Goal: Task Accomplishment & Management: Manage account settings

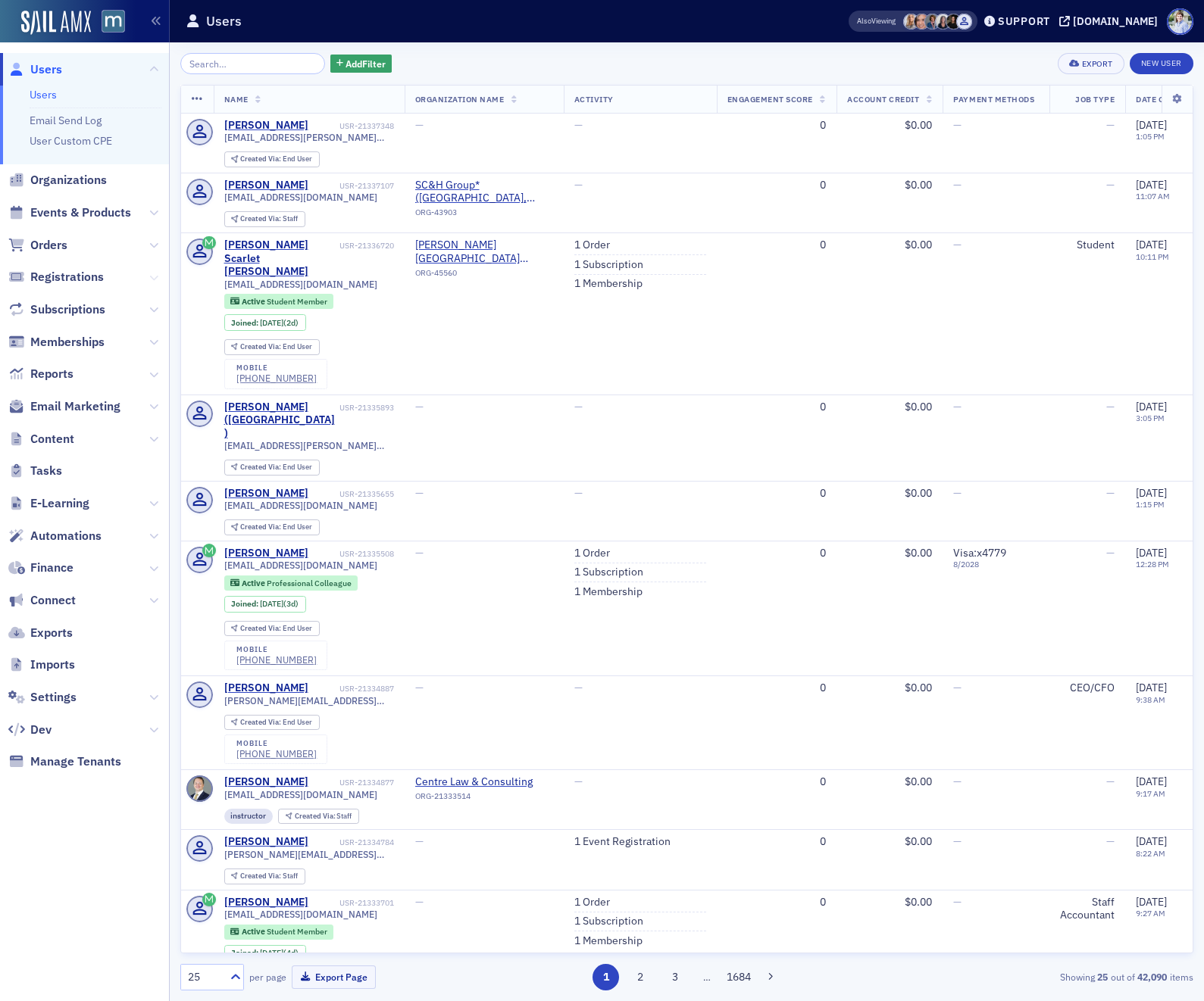
click at [151, 279] on icon at bounding box center [154, 278] width 9 height 9
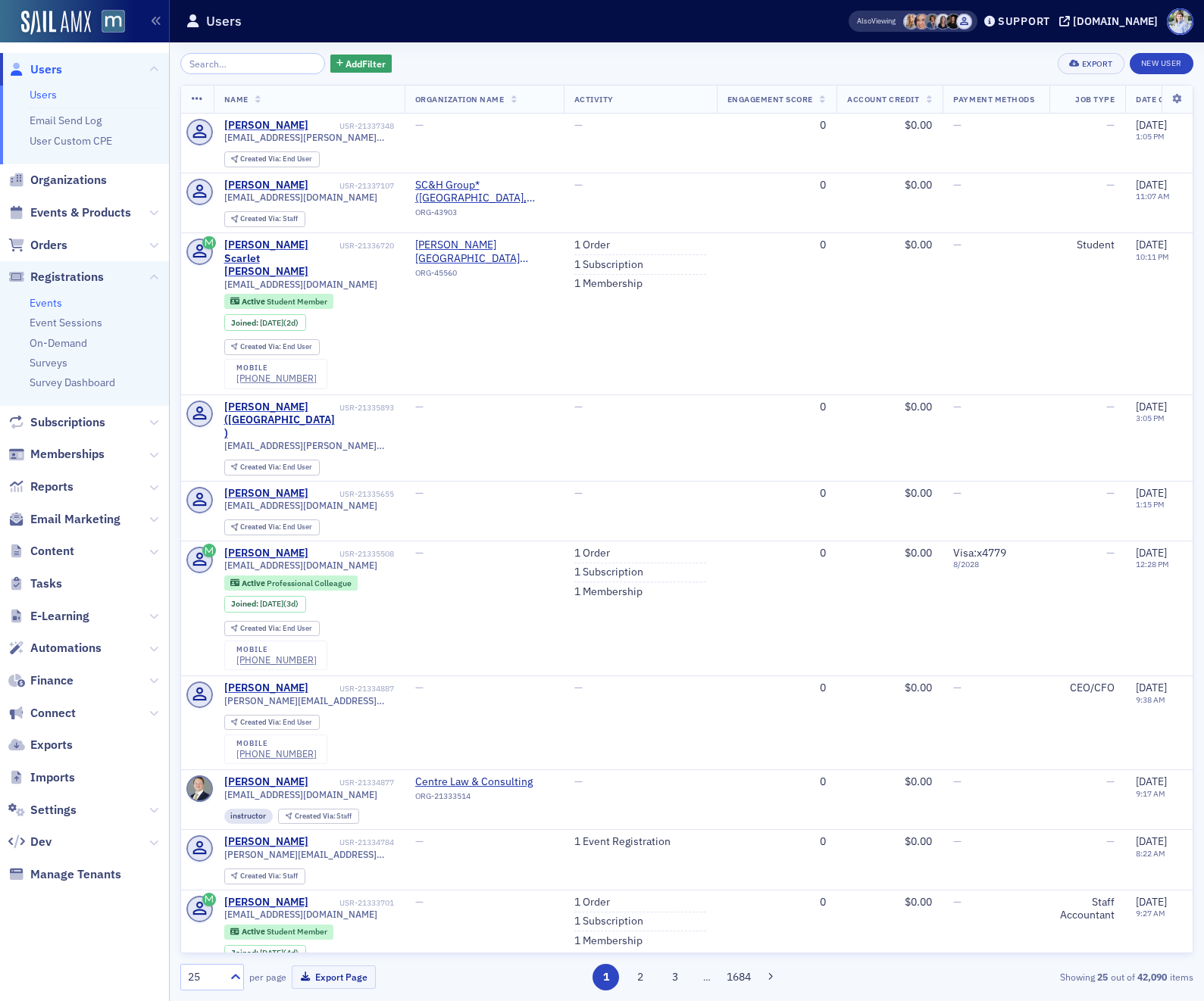
click at [59, 302] on link "Events" at bounding box center [46, 303] width 33 height 14
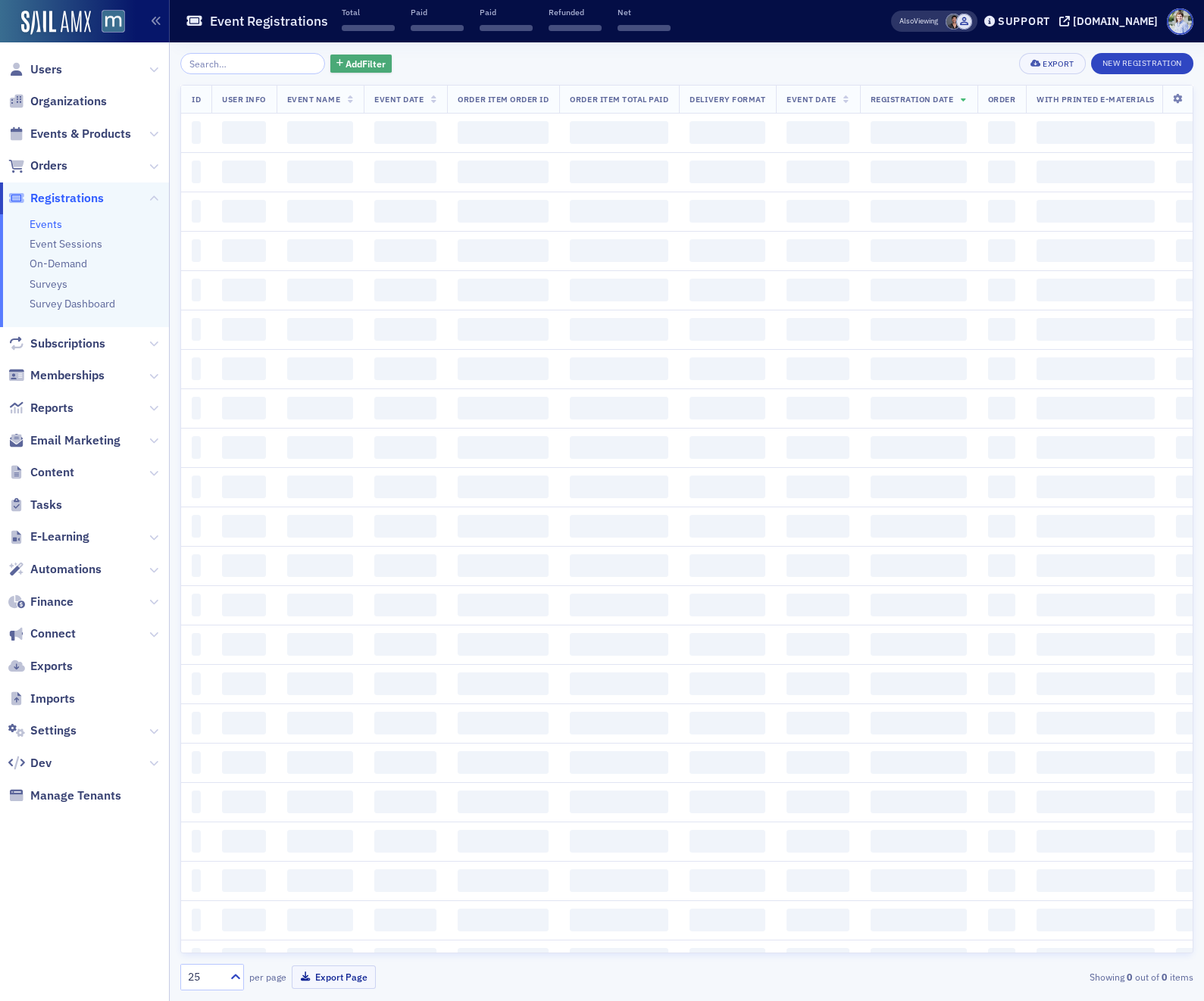
click at [346, 66] on span "Add Filter" at bounding box center [365, 63] width 40 height 14
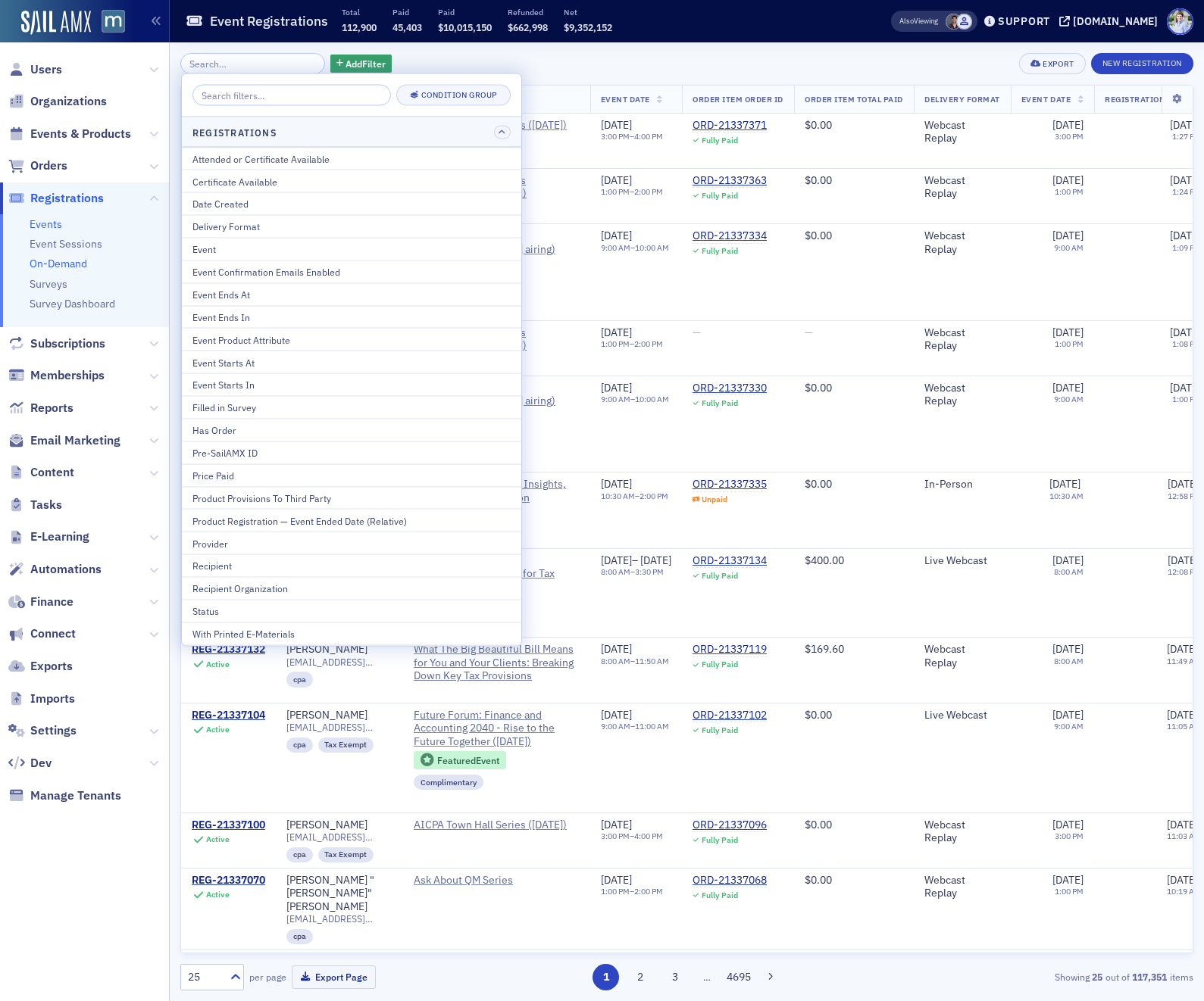
click at [59, 266] on link "On-Demand" at bounding box center [59, 264] width 58 height 14
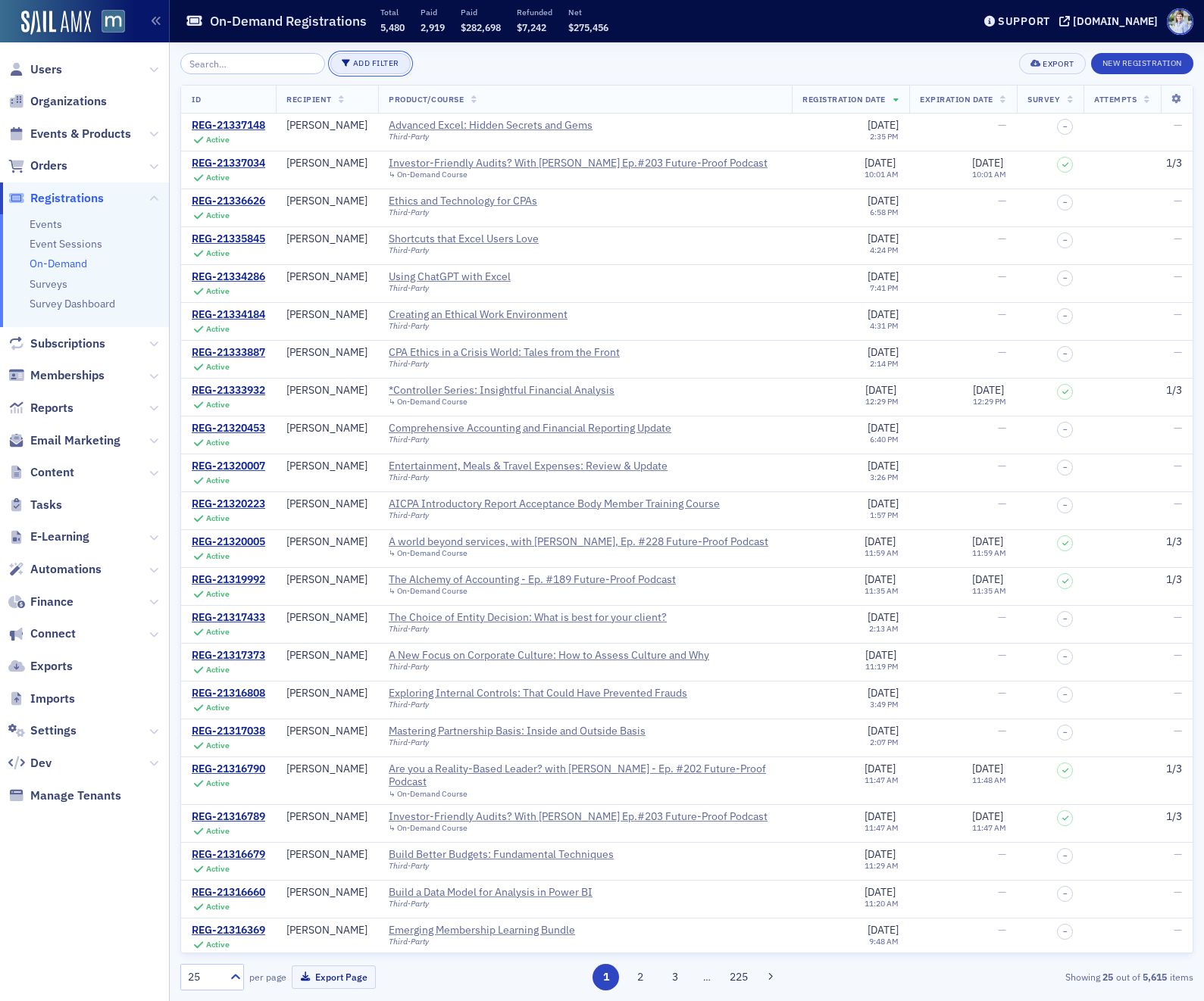
click at [335, 56] on button "Add Filter" at bounding box center [371, 63] width 80 height 21
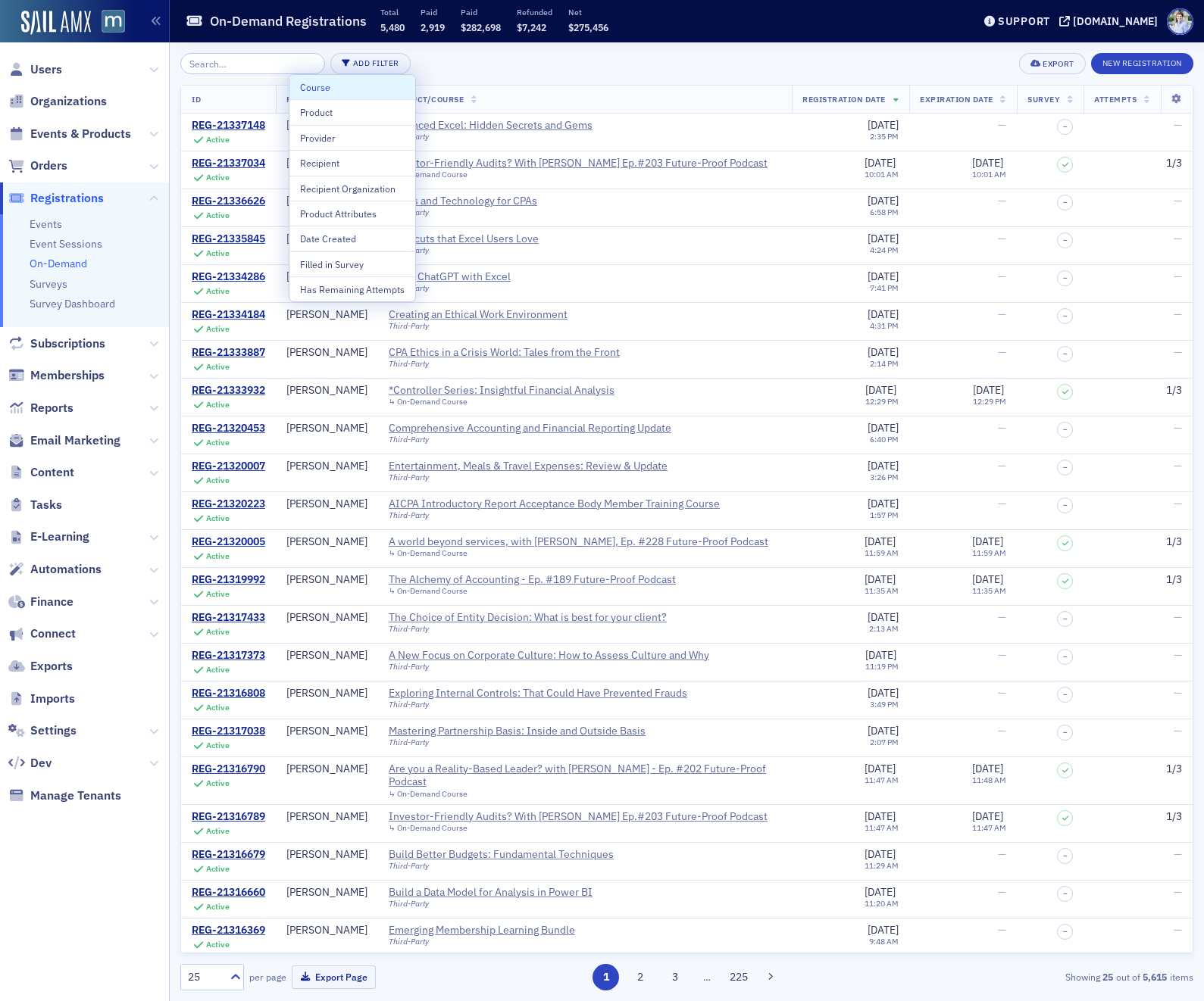
click at [524, 39] on div "On-Demand Registrations Total 5,480 Paid 2,919 Paid $282,698 Refunded $7,242 Ne…" at bounding box center [568, 21] width 764 height 40
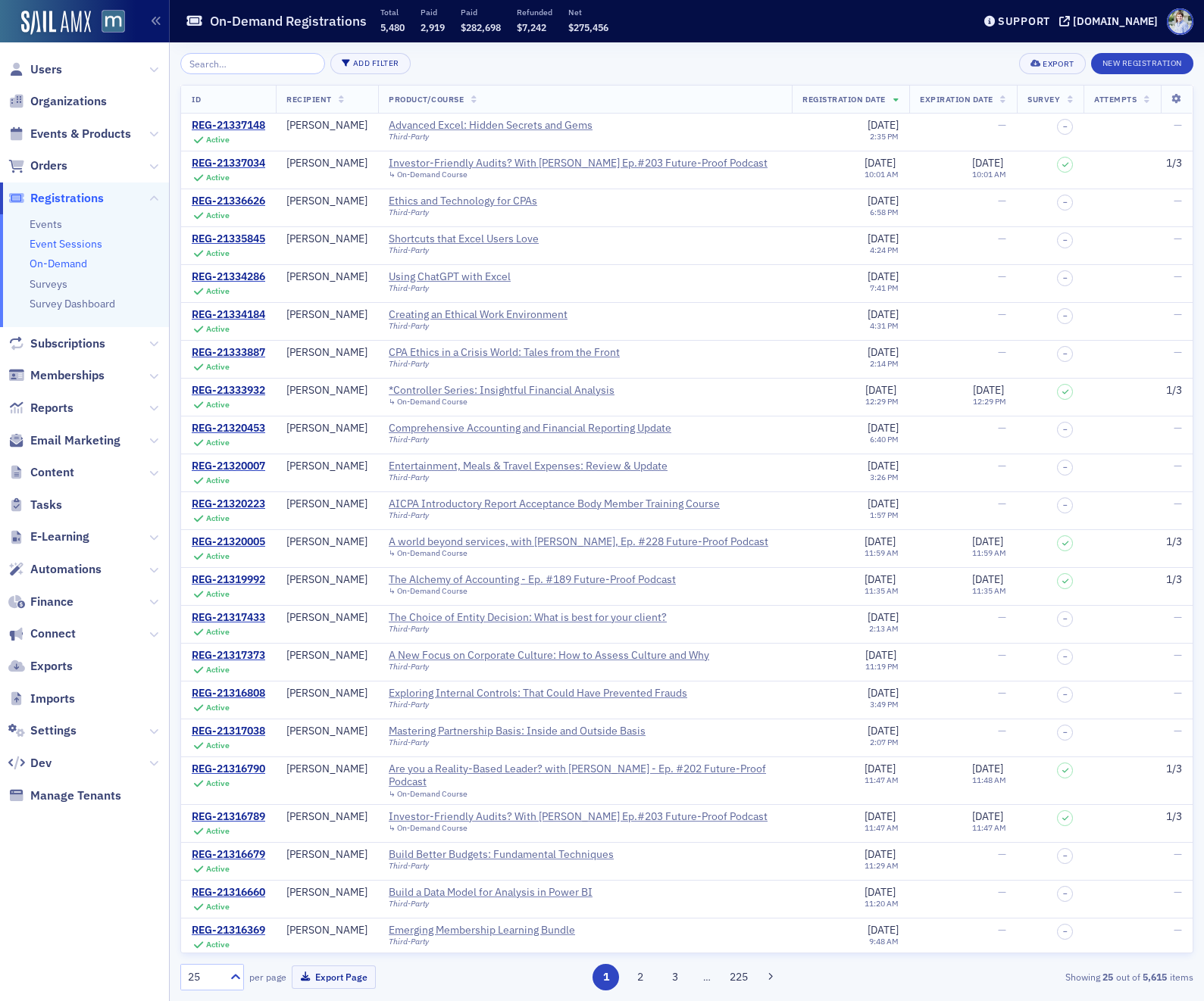
click at [84, 240] on link "Event Sessions" at bounding box center [66, 243] width 72 height 14
click at [48, 228] on link "Events" at bounding box center [46, 224] width 33 height 14
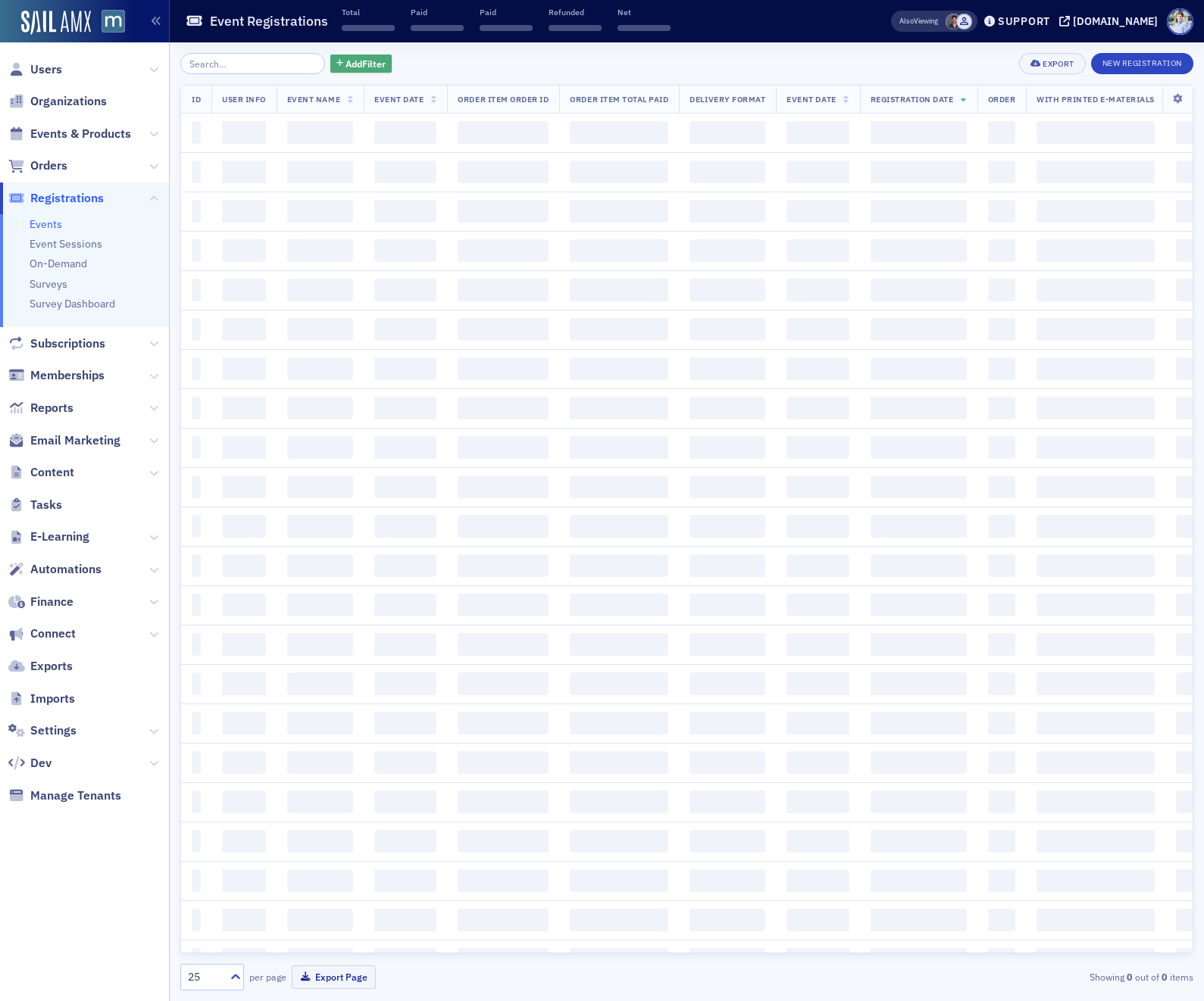
click at [350, 59] on span "Add Filter" at bounding box center [365, 63] width 40 height 14
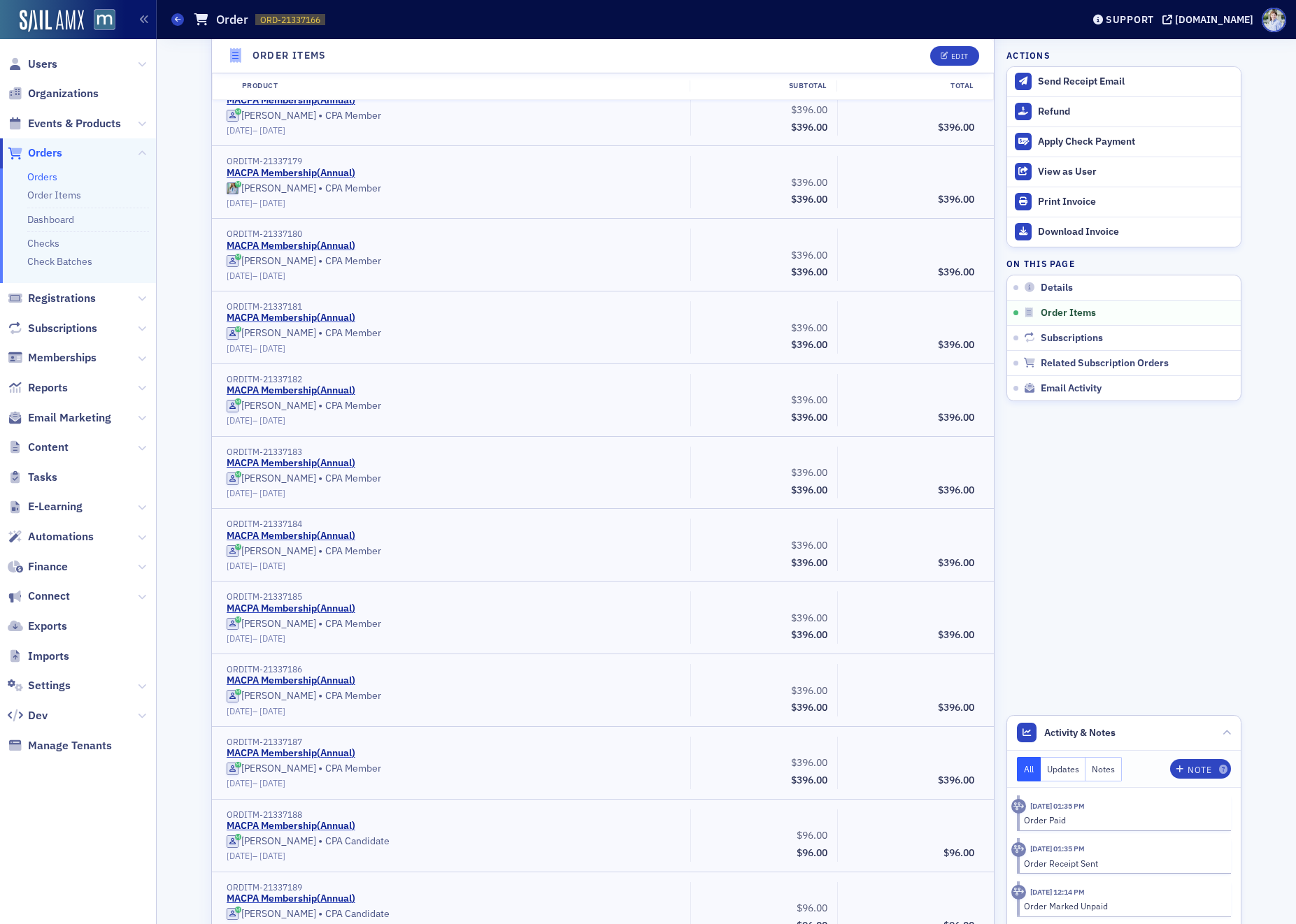
scroll to position [1383, 0]
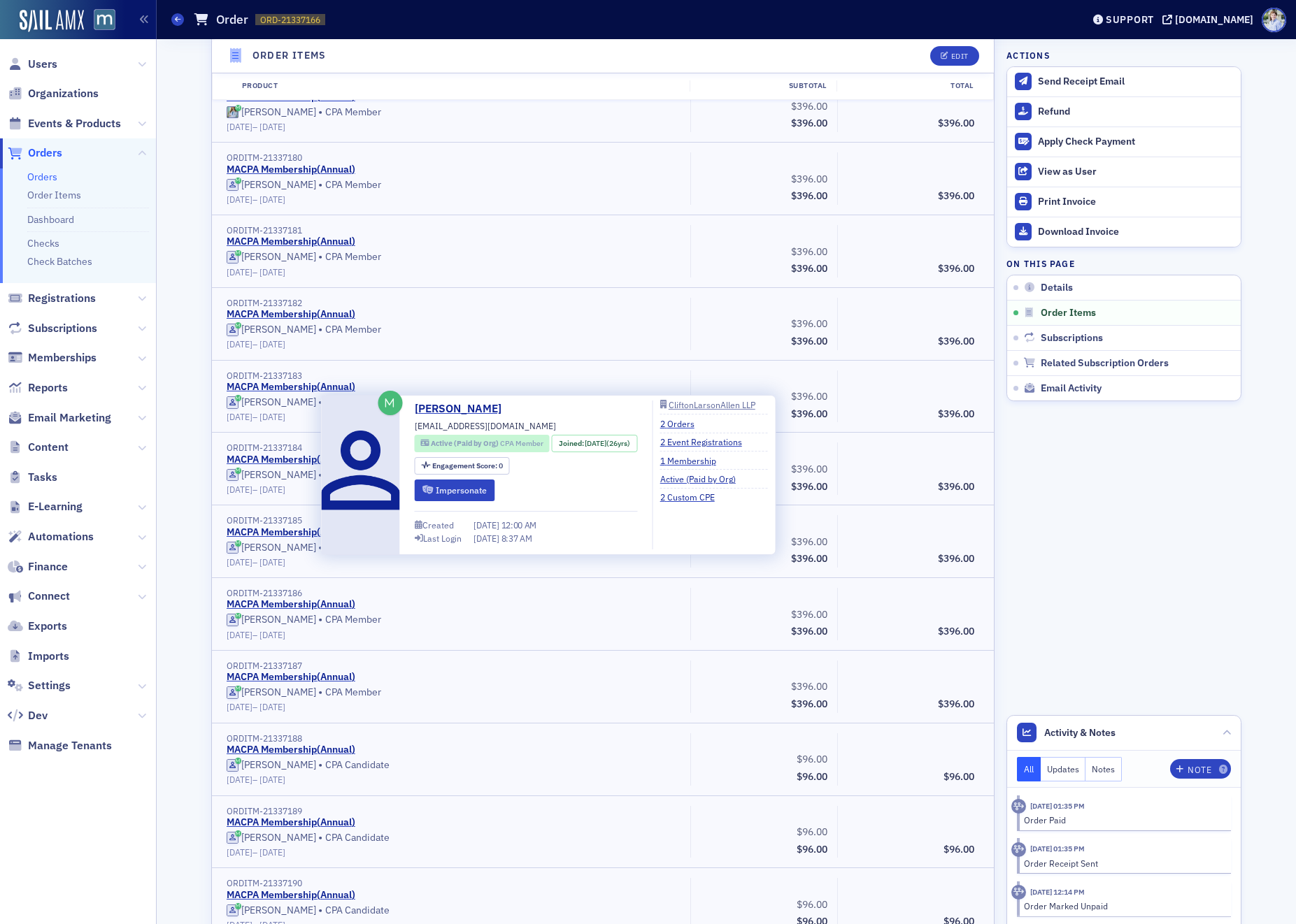
click at [472, 438] on span "Active (Paid by Org)" at bounding box center [465, 442] width 69 height 9
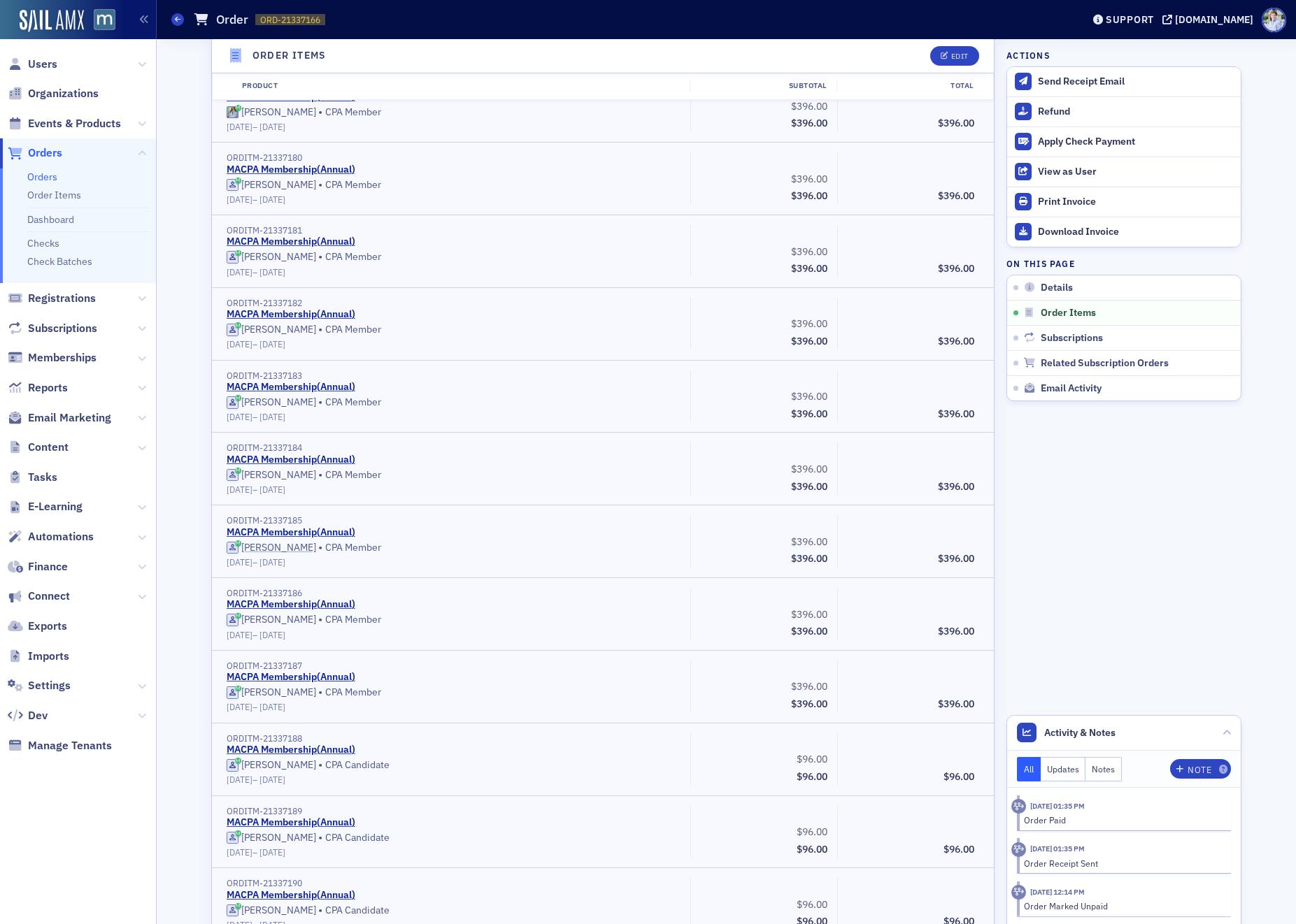
click at [853, 509] on div "ORDITM-21337185 MACPA Membership ( Annual ) Kenneth Bokow • CPA Member 7/1/2025…" at bounding box center [603, 542] width 782 height 72
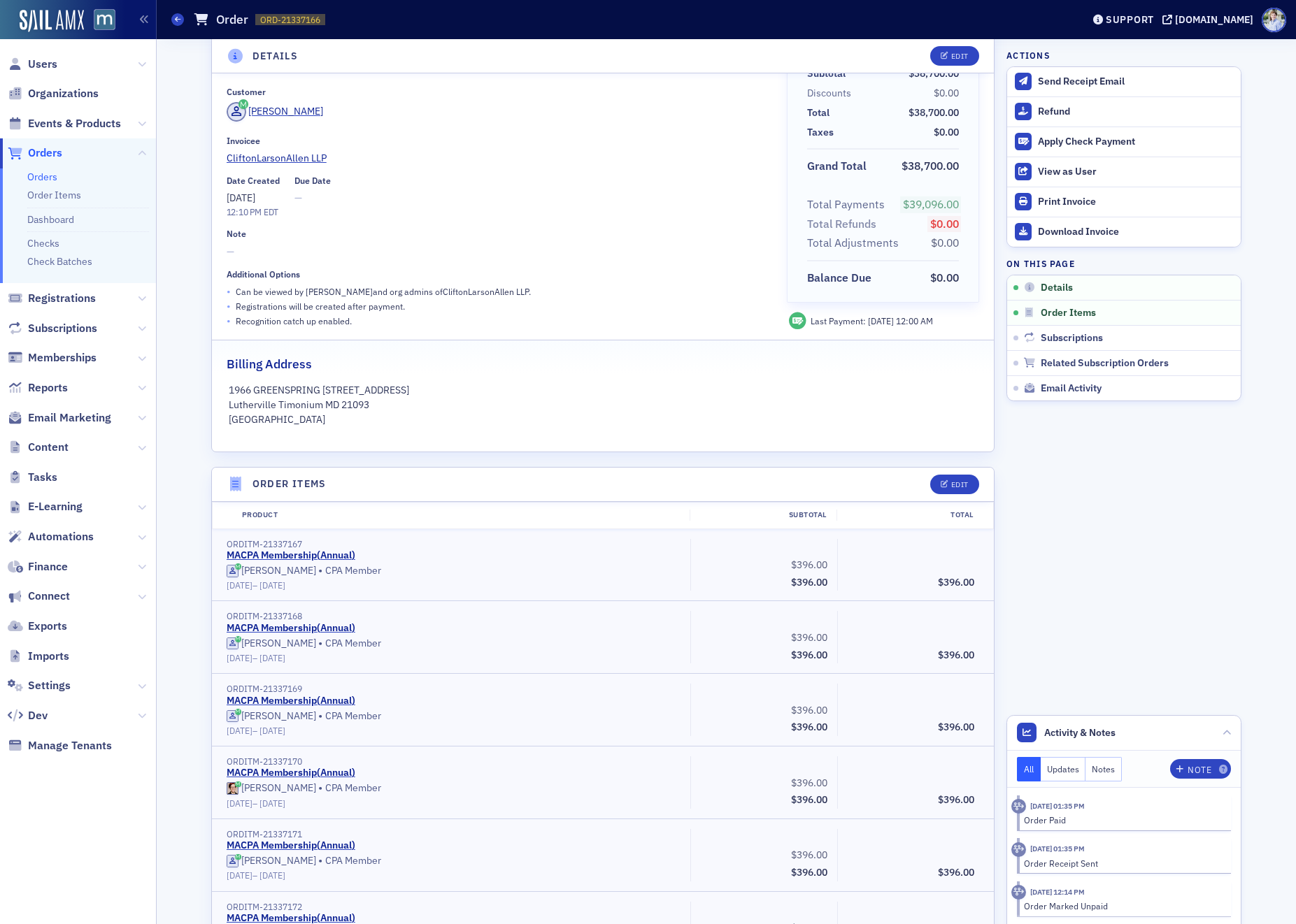
scroll to position [0, 0]
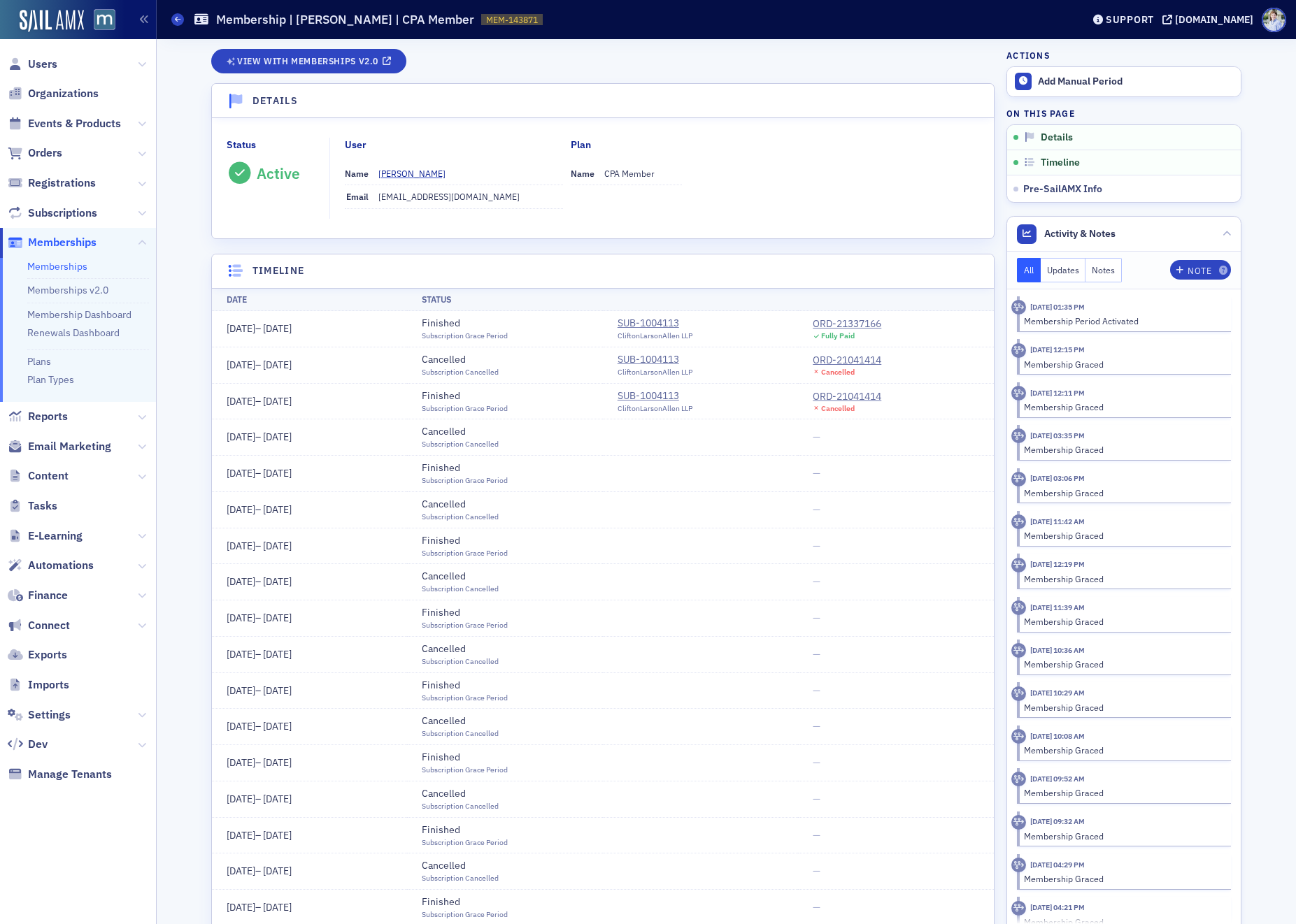
click at [479, 113] on header "Details" at bounding box center [603, 101] width 782 height 34
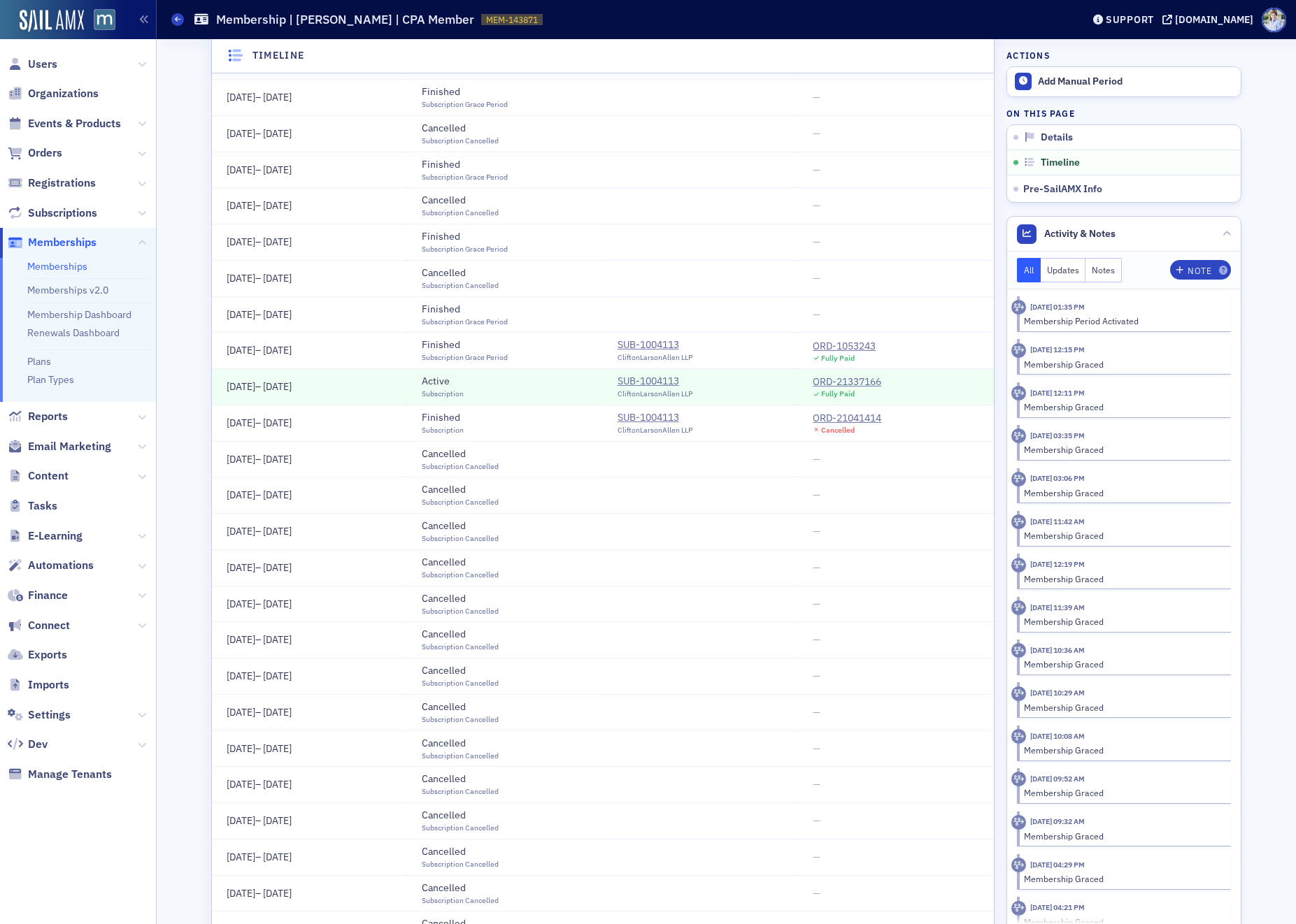
scroll to position [1680, 0]
click at [770, 389] on td "SUB-1004113 CliftonLarsonAllen LLP" at bounding box center [700, 386] width 195 height 36
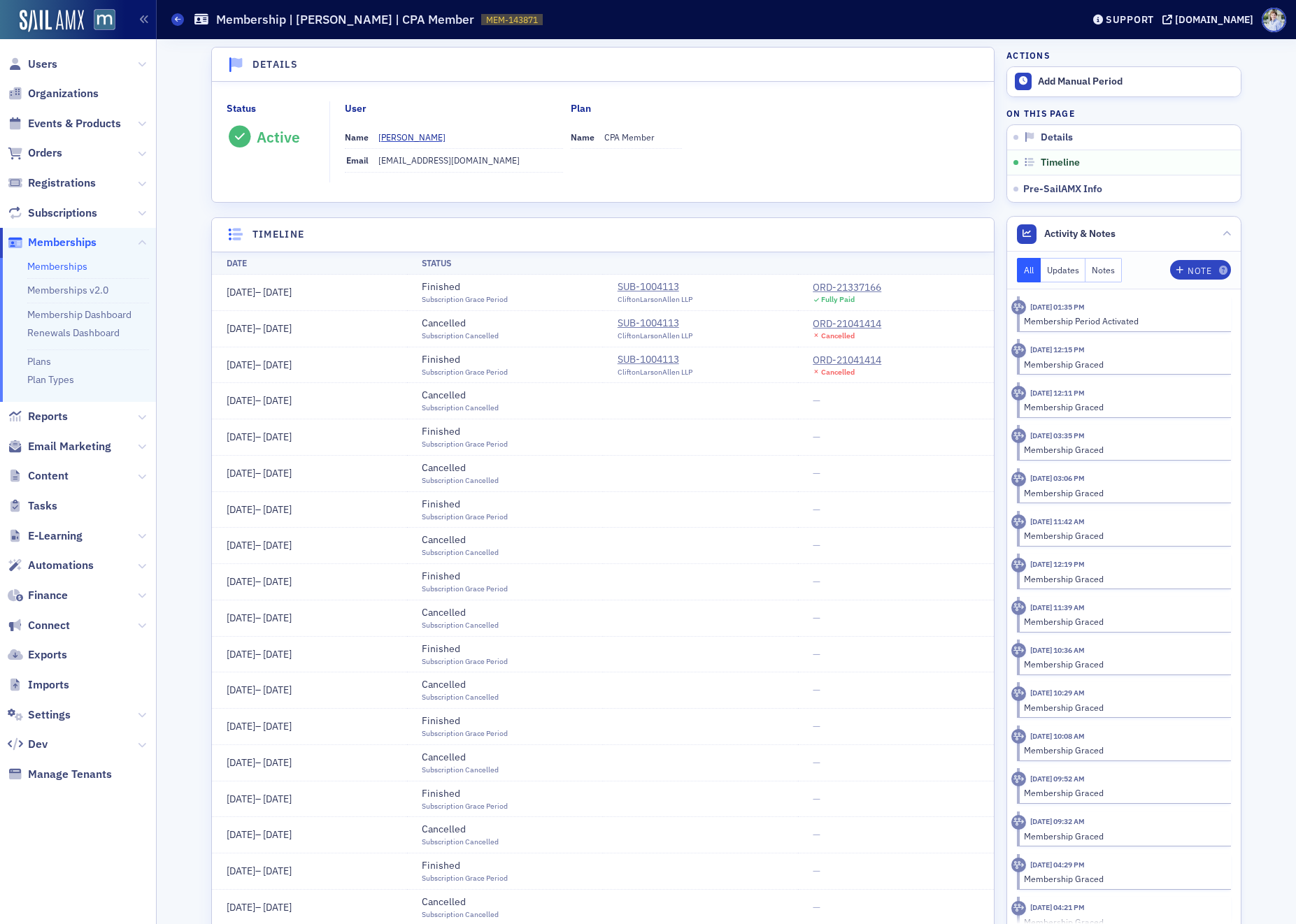
scroll to position [0, 0]
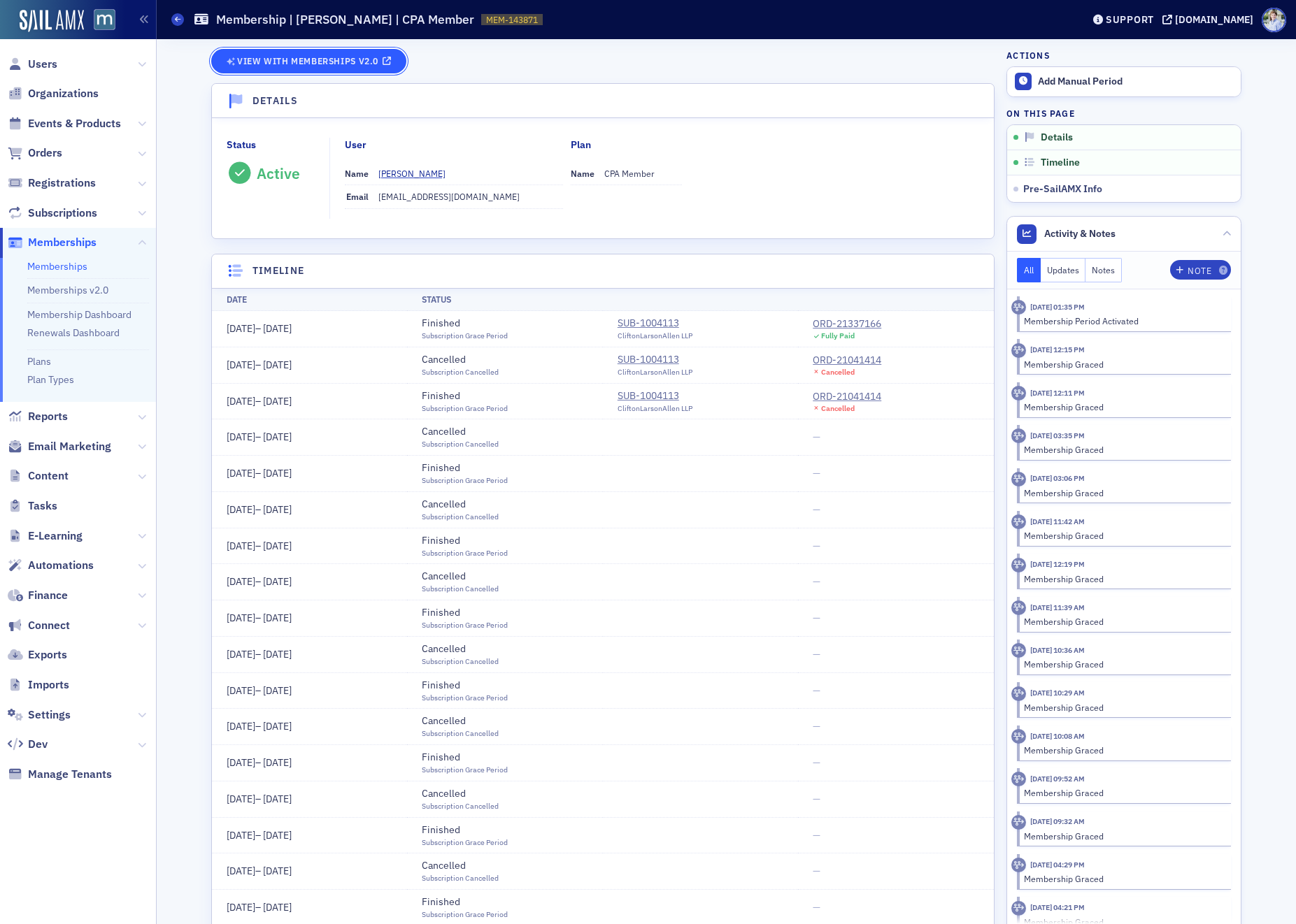
click at [365, 55] on span "View with Memberships v2.0" at bounding box center [309, 61] width 165 height 13
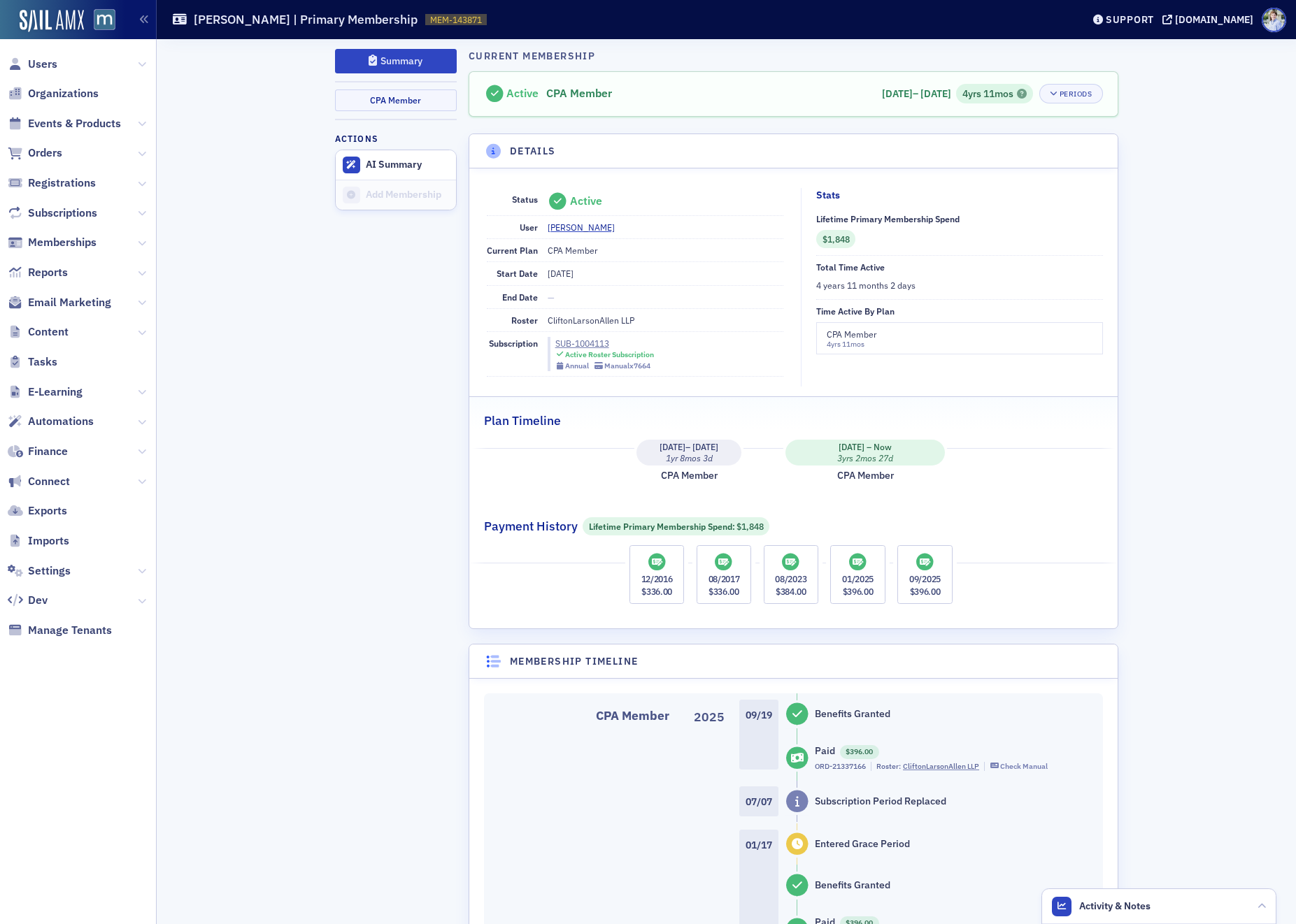
click at [1088, 156] on header "Details" at bounding box center [792, 152] width 647 height 34
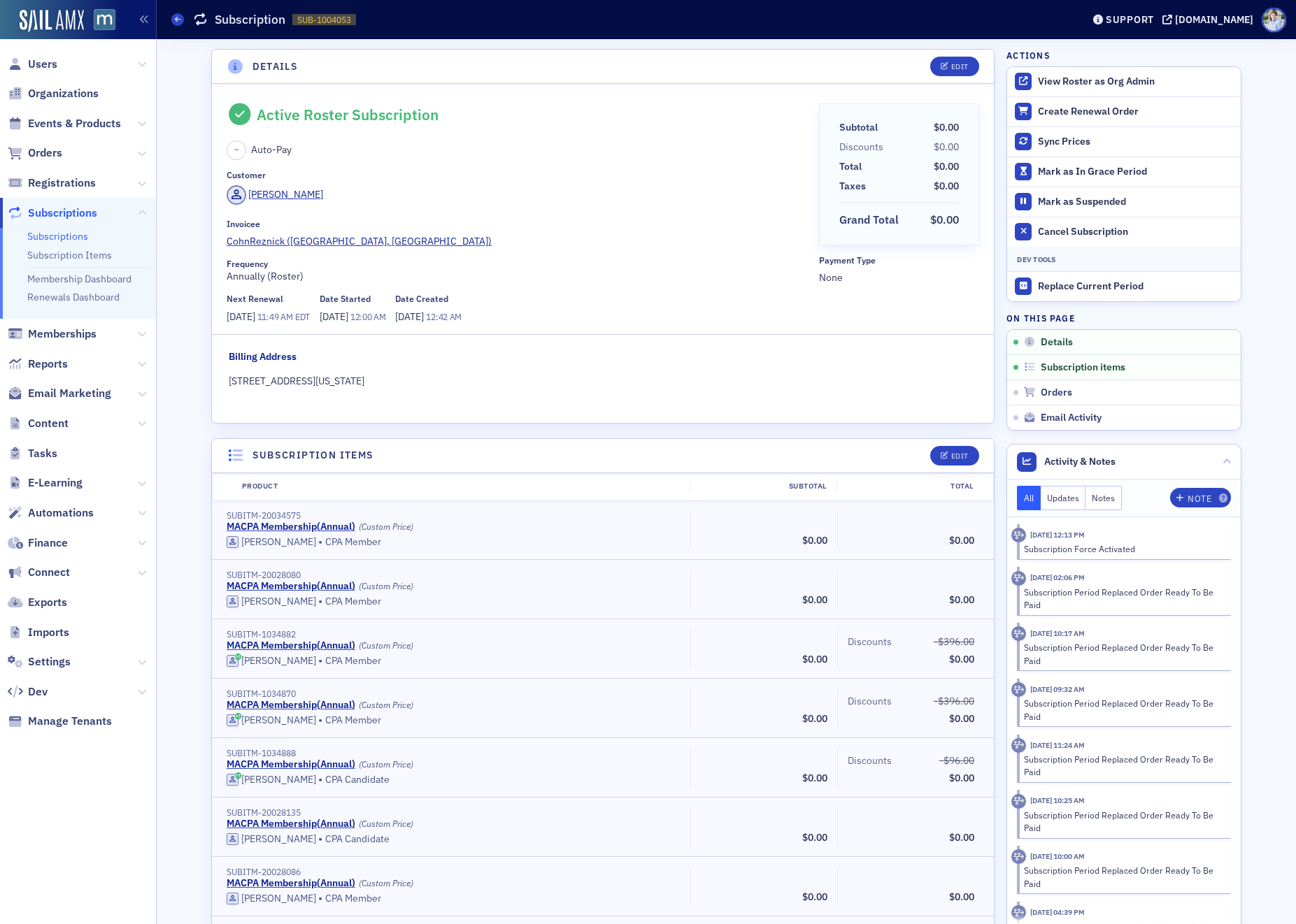
click at [258, 307] on div "Next Renewal 7/15/2026 11:49 AM EDT" at bounding box center [267, 309] width 83 height 30
click at [257, 319] on span "7/15/2026" at bounding box center [242, 316] width 31 height 13
drag, startPoint x: 687, startPoint y: 267, endPoint x: 655, endPoint y: 306, distance: 50.4
click at [687, 267] on div "Frequency" at bounding box center [518, 264] width 583 height 10
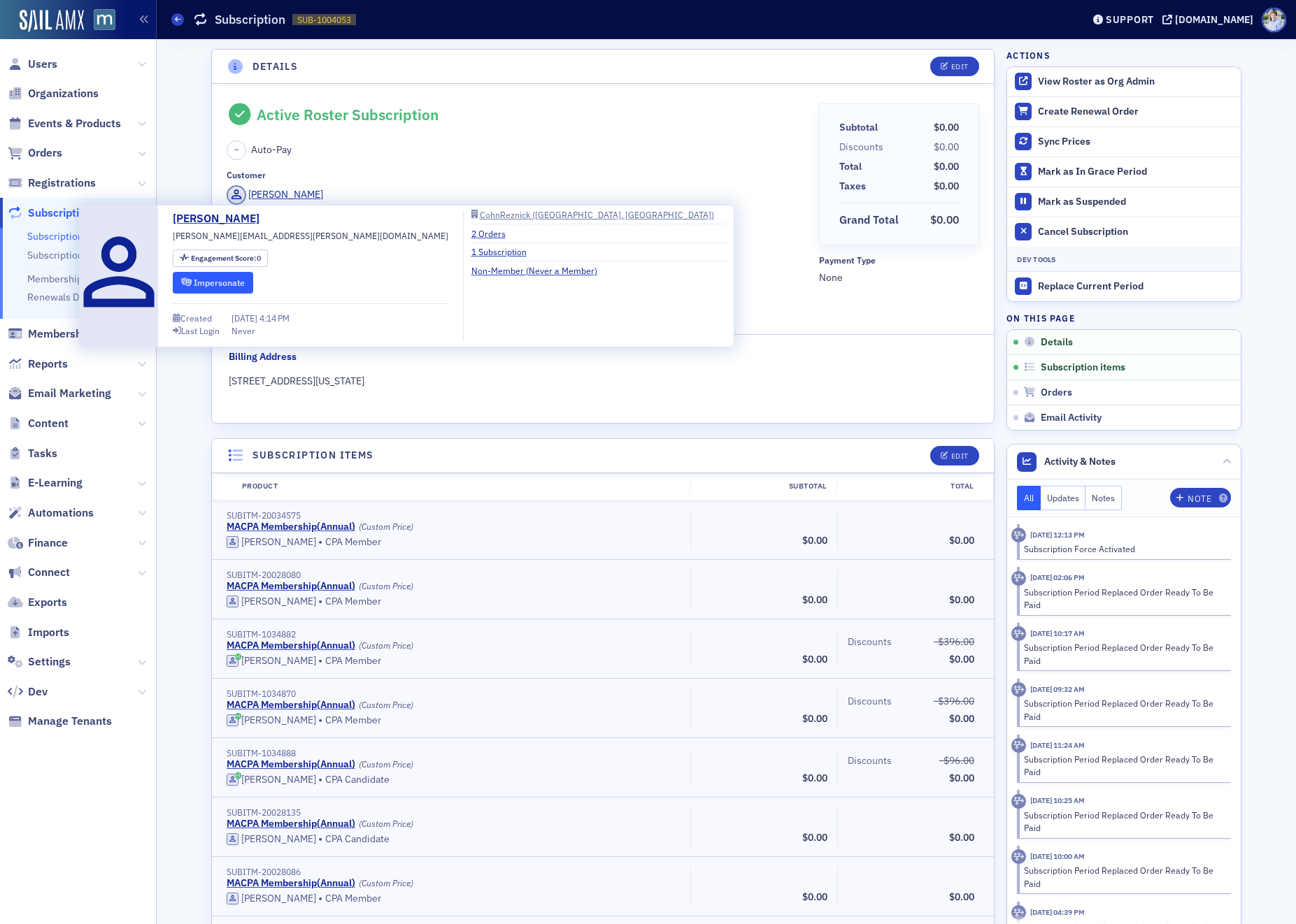
click at [217, 279] on button "Impersonate" at bounding box center [213, 282] width 81 height 21
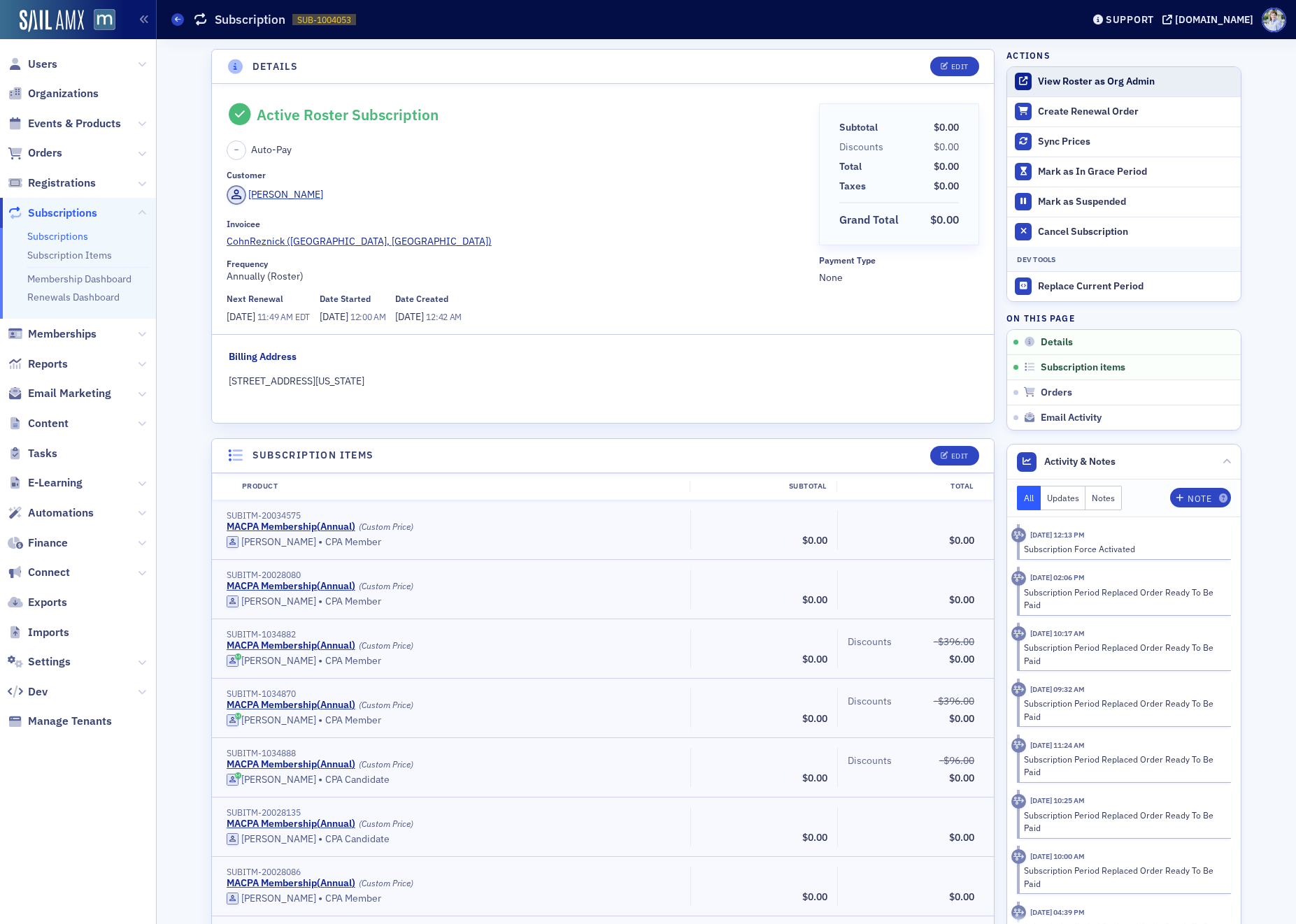
click at [1100, 63] on div "Actions View Roster as Org Admin Create Renewal Order Sync Prices Mark as In Gr…" at bounding box center [1124, 239] width 235 height 381
click at [1097, 71] on button "View Roster as Org Admin" at bounding box center [1124, 81] width 233 height 29
click at [1096, 85] on button "View Roster as Org Admin" at bounding box center [1096, 81] width 117 height 13
click at [1069, 110] on div "Create Renewal Order" at bounding box center [1136, 111] width 195 height 13
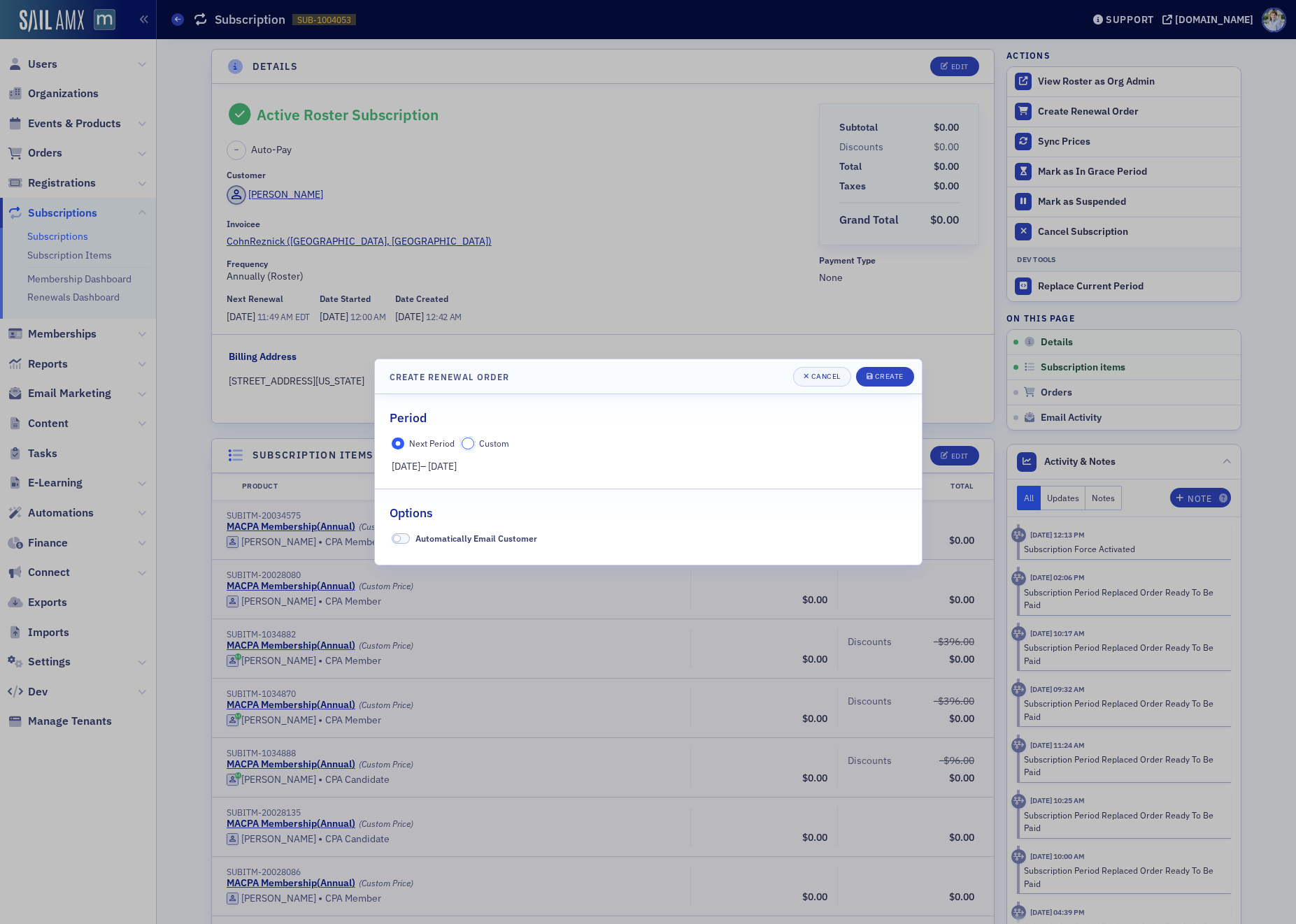
click at [469, 445] on input "Custom" at bounding box center [467, 444] width 13 height 13
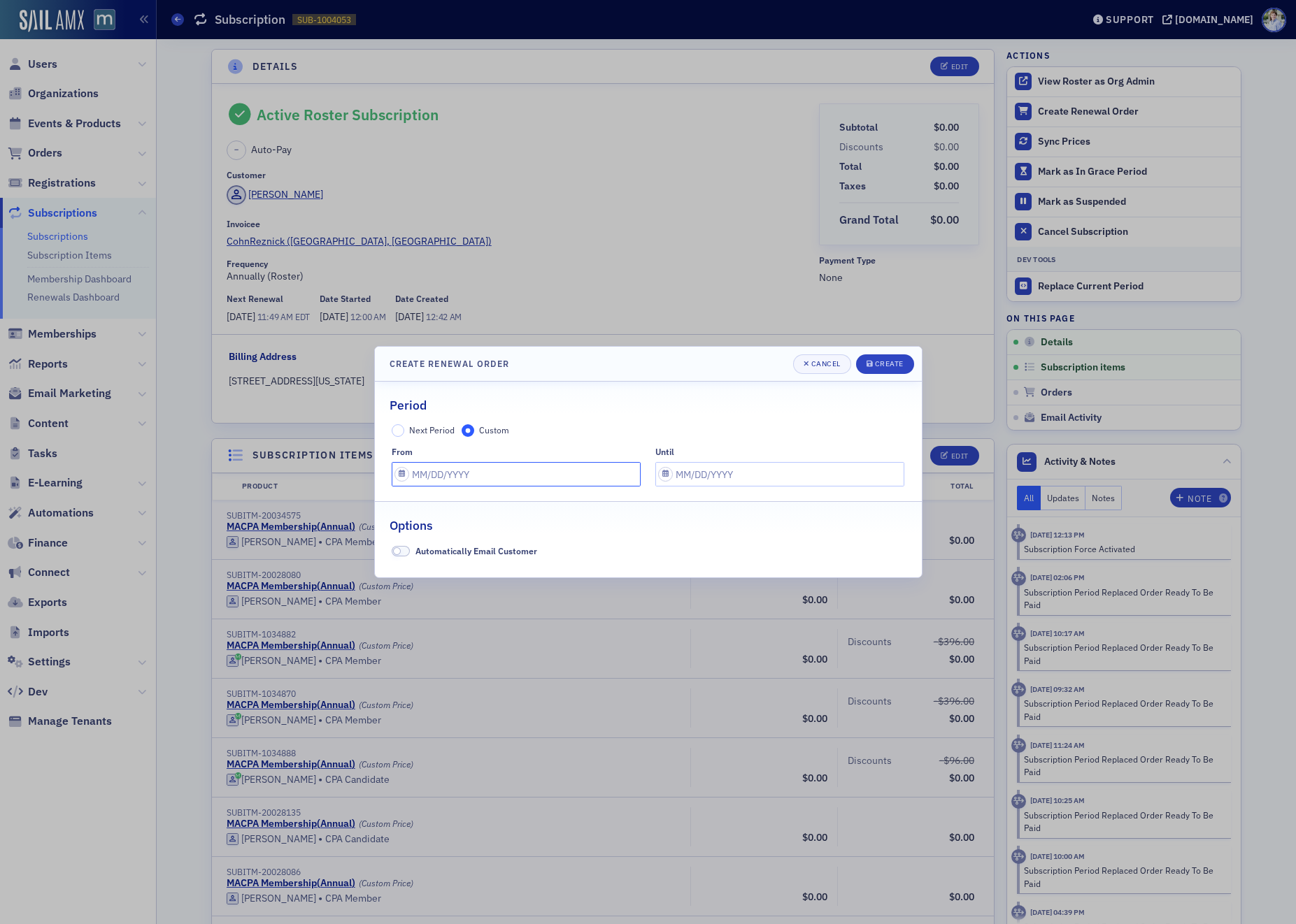
click at [449, 477] on input "text" at bounding box center [516, 474] width 249 height 25
select select "8"
select select "2025"
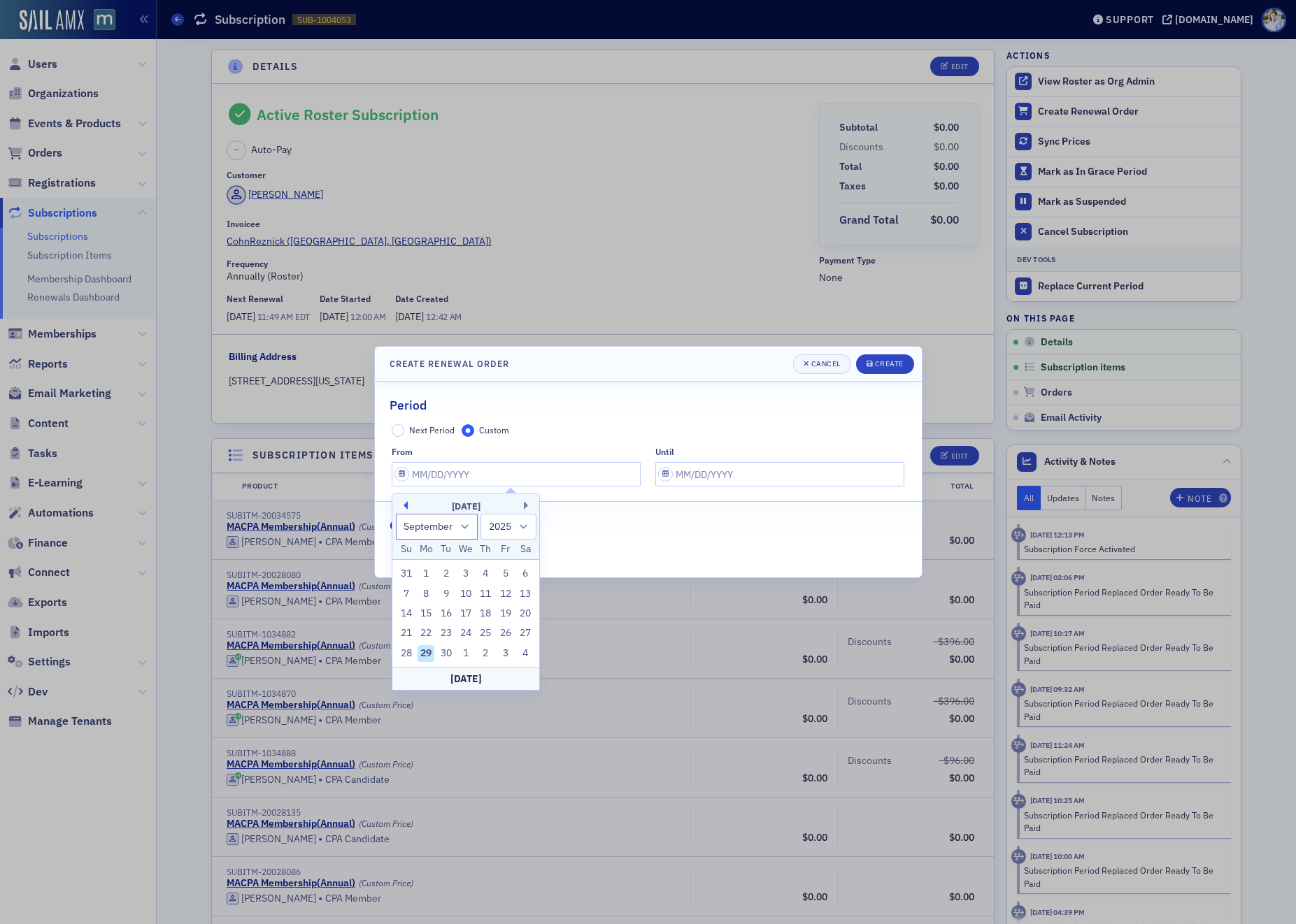
click at [405, 506] on button "Previous Month" at bounding box center [404, 506] width 9 height 9
select select "6"
drag, startPoint x: 443, startPoint y: 574, endPoint x: 446, endPoint y: 567, distance: 7.6
click at [443, 574] on div "1" at bounding box center [447, 574] width 17 height 17
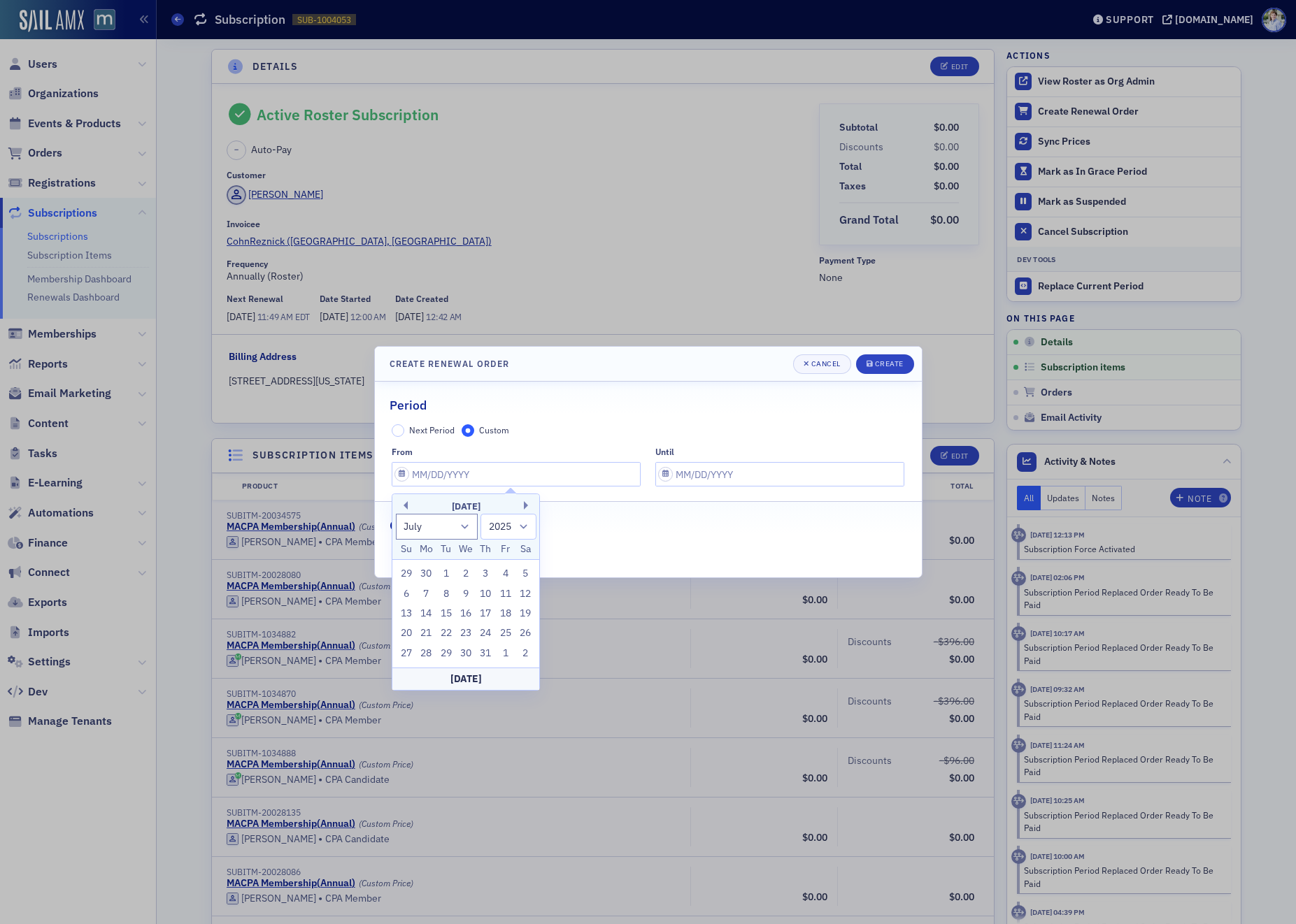
type input "07/01/2025"
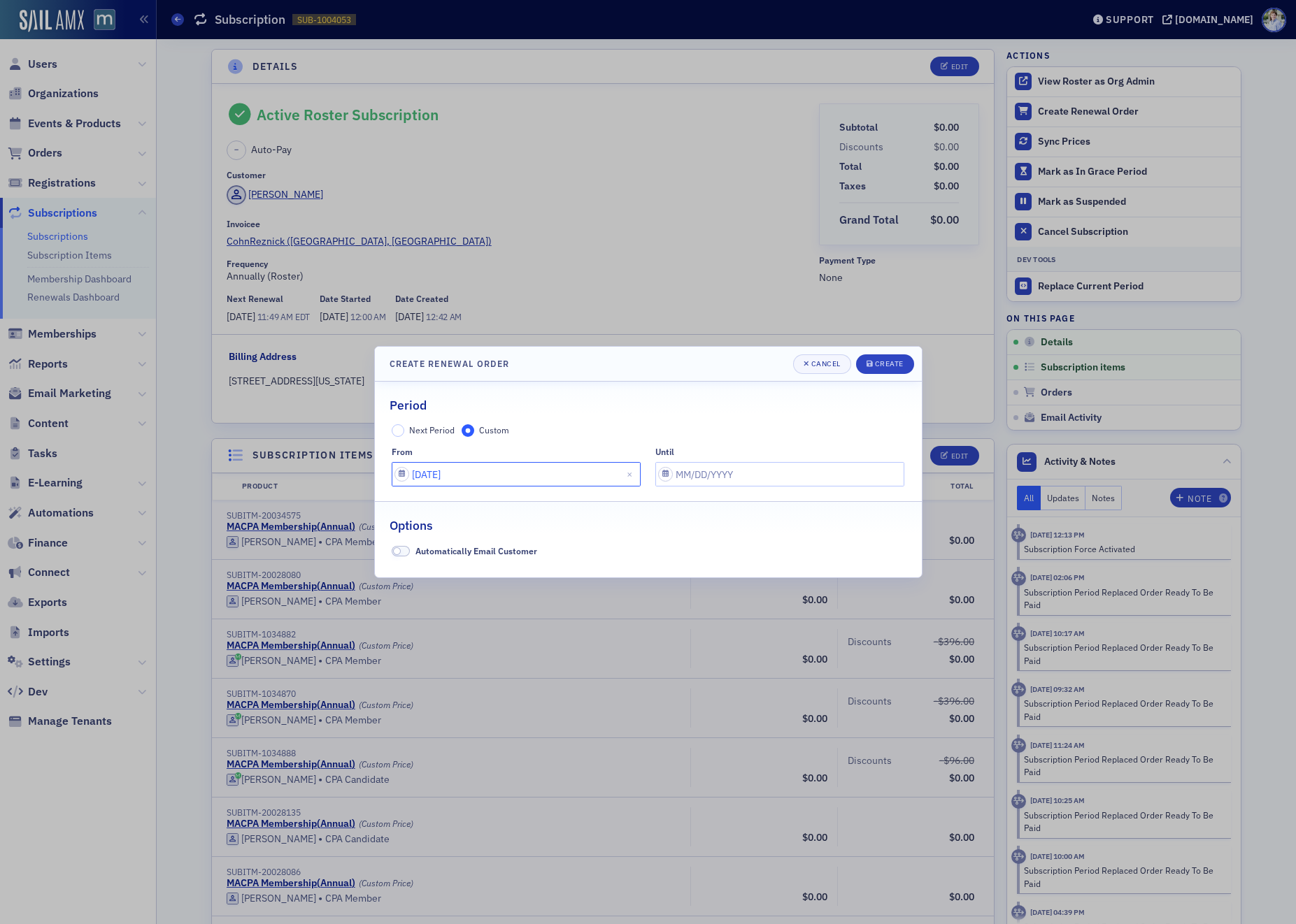
click at [540, 477] on input "07/01/2025" at bounding box center [516, 474] width 249 height 25
select select "6"
select select "2025"
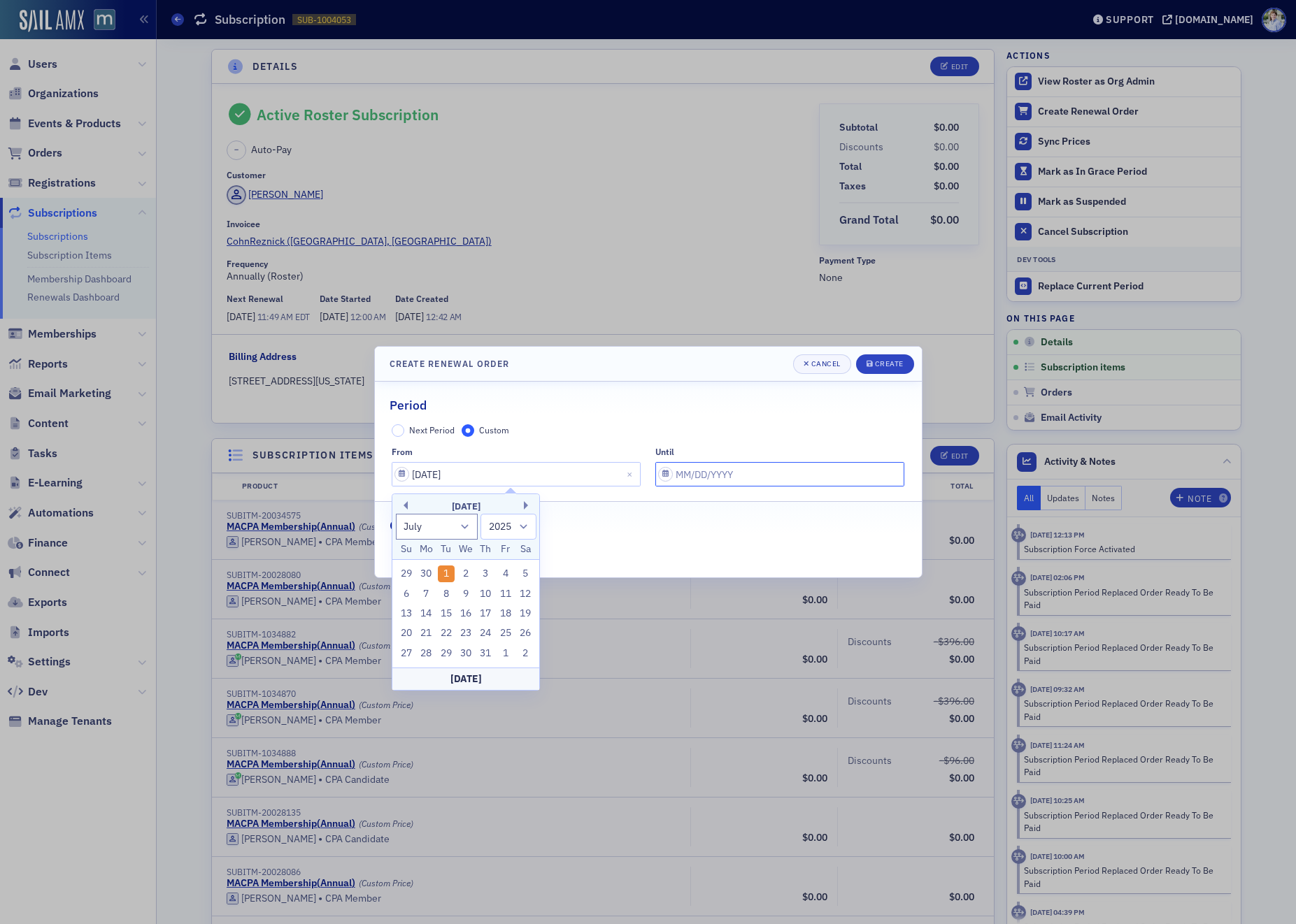
click at [715, 474] on input "text" at bounding box center [779, 474] width 249 height 25
select select "8"
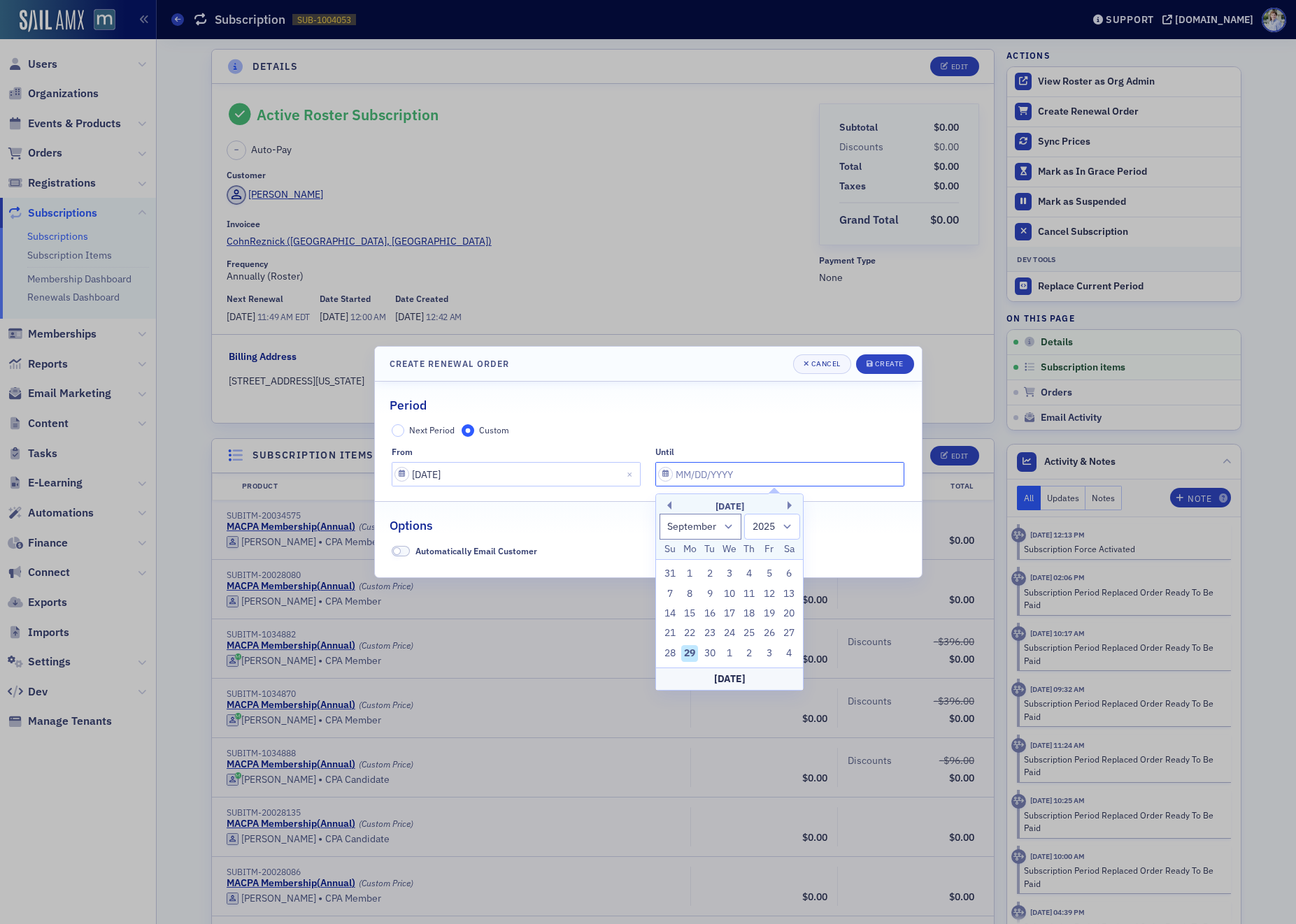
paste input "CreateSubscriptionRenewalOrderAction"
type input "CreateSubscriptionRenewalOrderAction"
click at [549, 472] on input "07/01/2025" at bounding box center [516, 474] width 249 height 25
select select "6"
select select "2025"
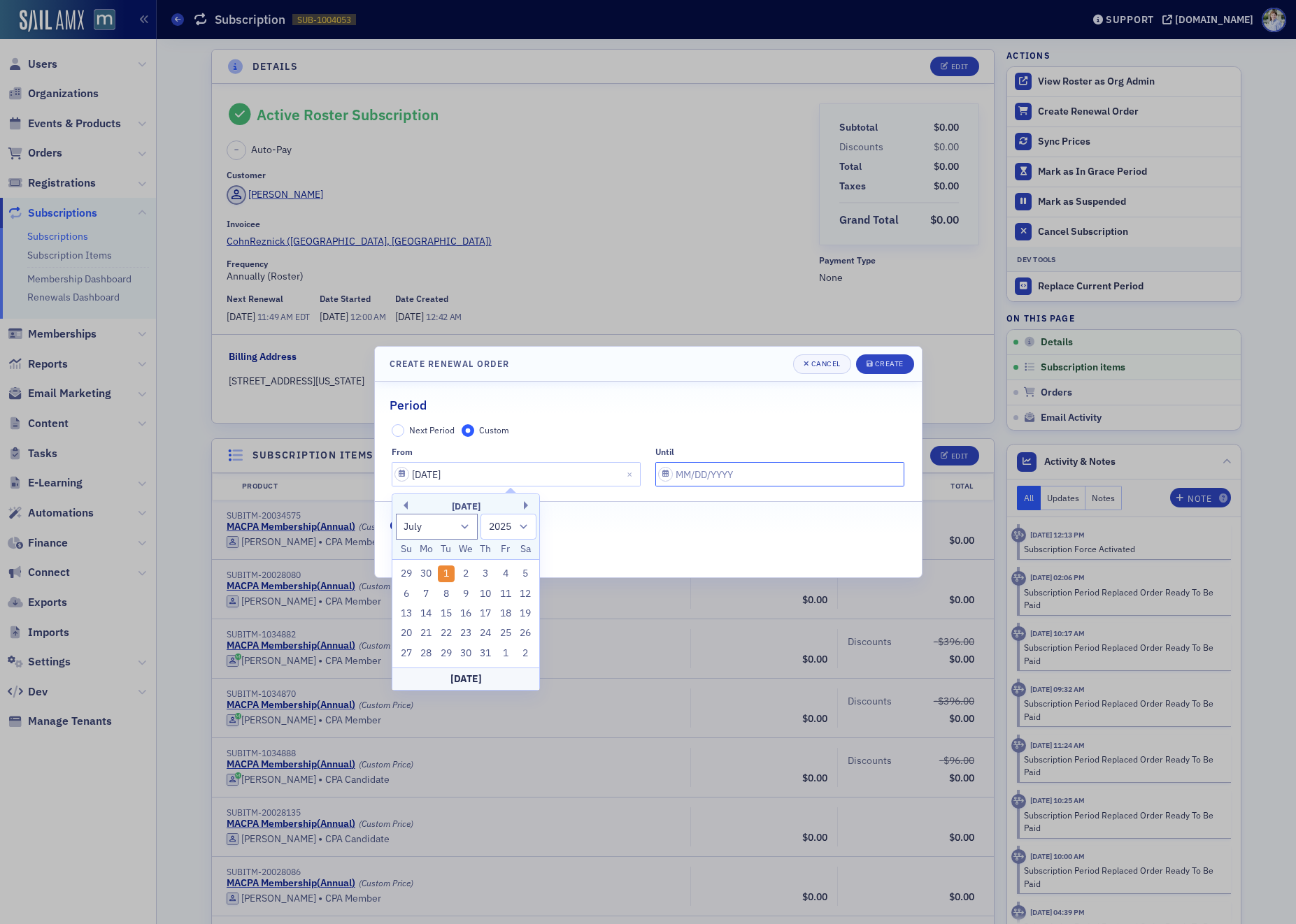
click at [725, 474] on input "text" at bounding box center [779, 474] width 249 height 25
select select "8"
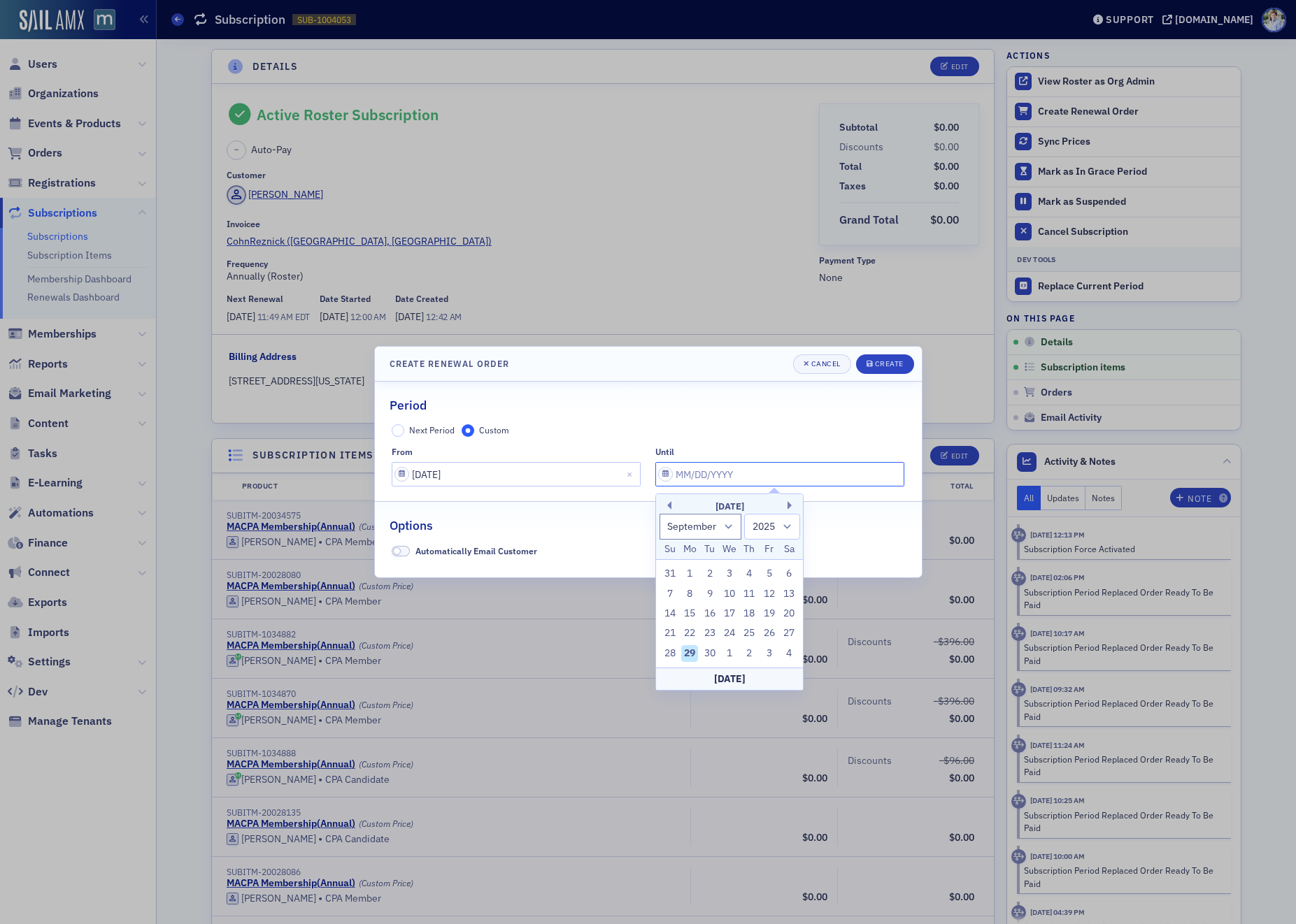
paste input "07/01/2025"
type input "07/01/2025"
select select "6"
drag, startPoint x: 725, startPoint y: 474, endPoint x: 740, endPoint y: 477, distance: 15.3
click at [738, 475] on input "07/01/2025" at bounding box center [779, 474] width 249 height 25
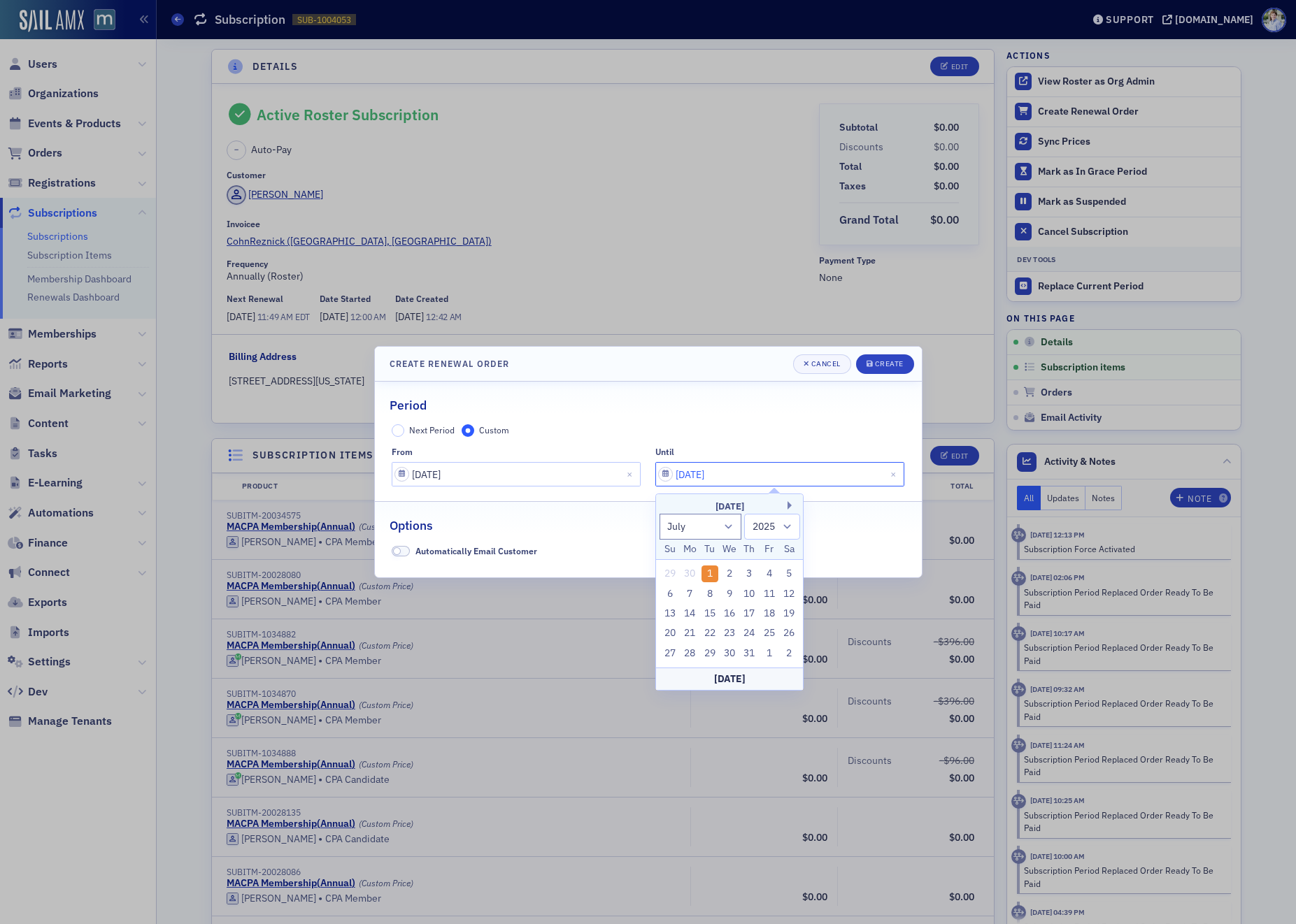
type input "07/01/2027"
select select "2027"
type input "07/01/2026"
select select "2026"
type input "07/01/2026"
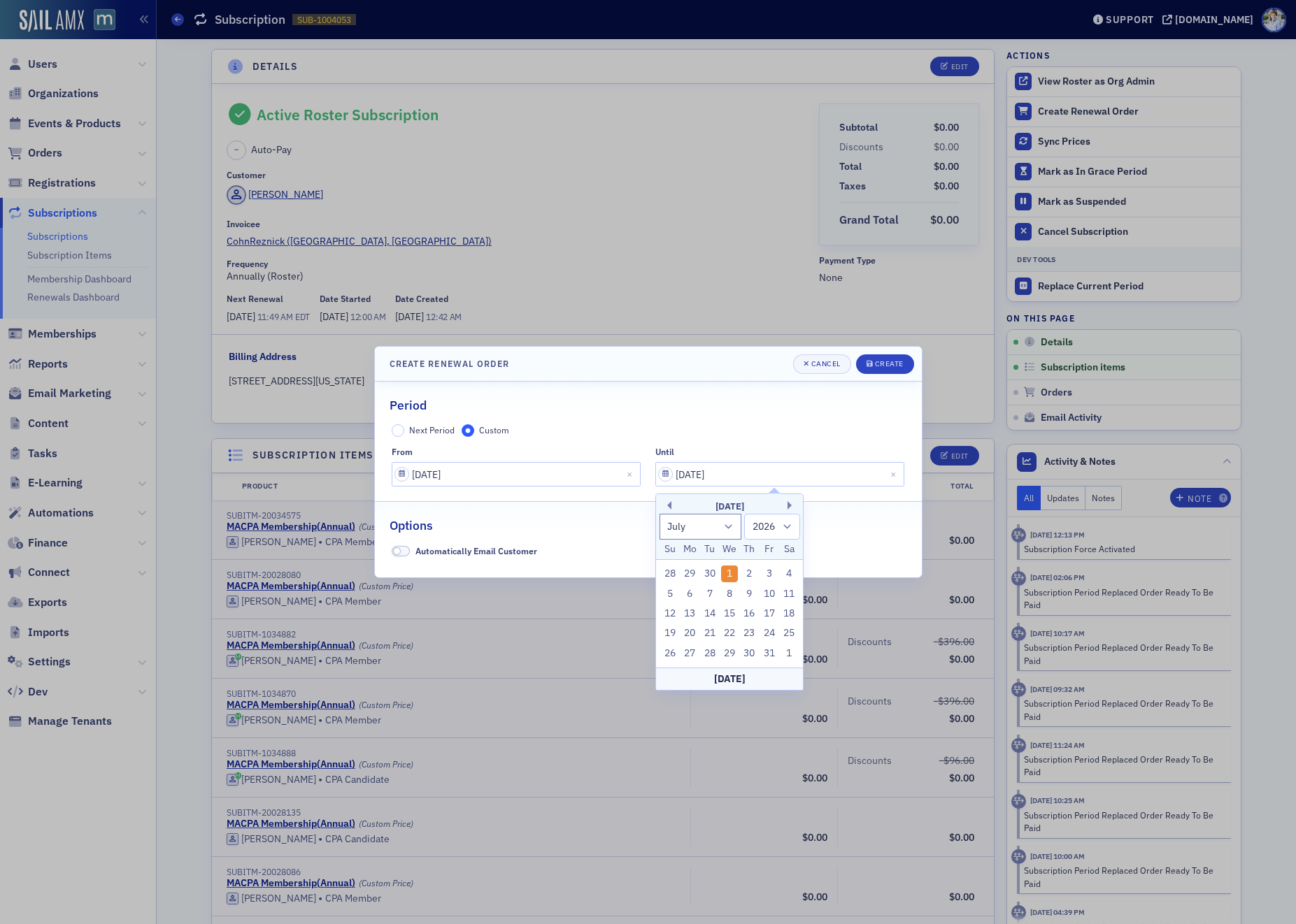
click at [711, 355] on header "Create Renewal Order Cancel Create" at bounding box center [648, 364] width 547 height 35
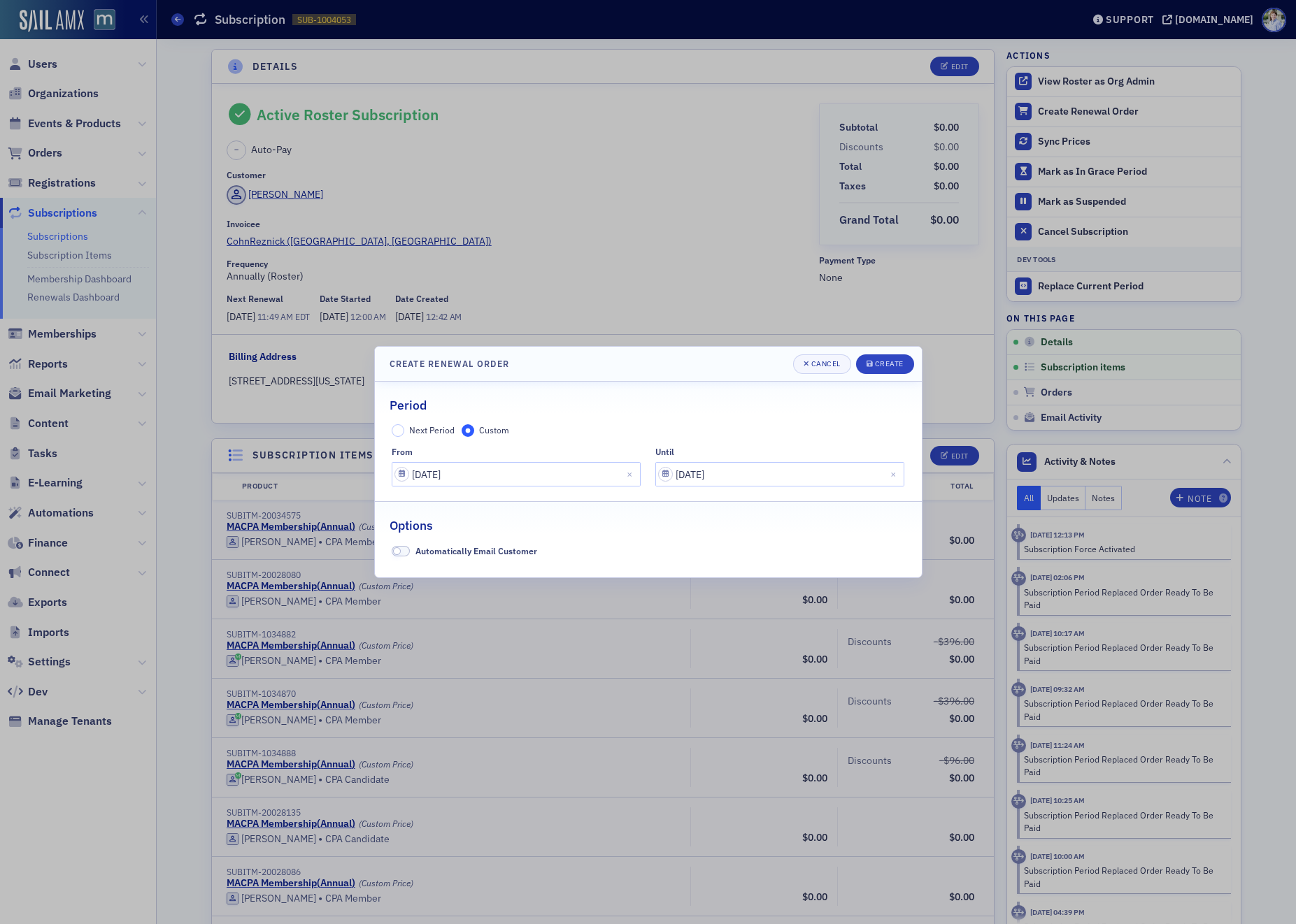
click at [706, 358] on header "Create Renewal Order Cancel Create" at bounding box center [648, 364] width 547 height 35
click at [872, 369] on div "submit" at bounding box center [871, 363] width 9 height 11
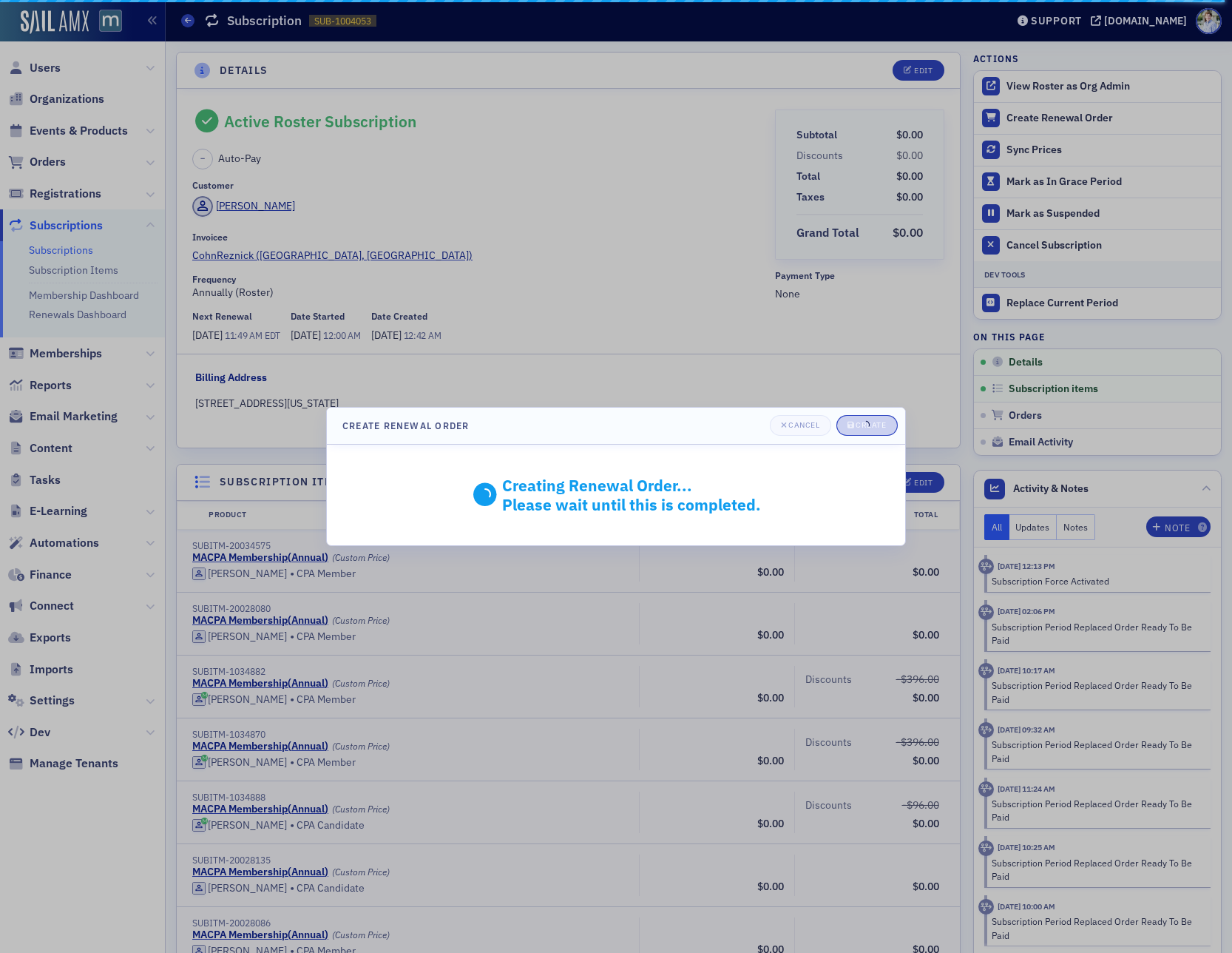
click at [564, 442] on header "Create Renewal Order Cancel Create" at bounding box center [616, 425] width 578 height 37
click at [556, 471] on div "Creating Renewal Order... Please wait until this is completed." at bounding box center [616, 494] width 332 height 70
click at [574, 455] on div "Creating Renewal Order... Please wait until this is completed." at bounding box center [616, 495] width 578 height 102
